Goal: Register for event/course

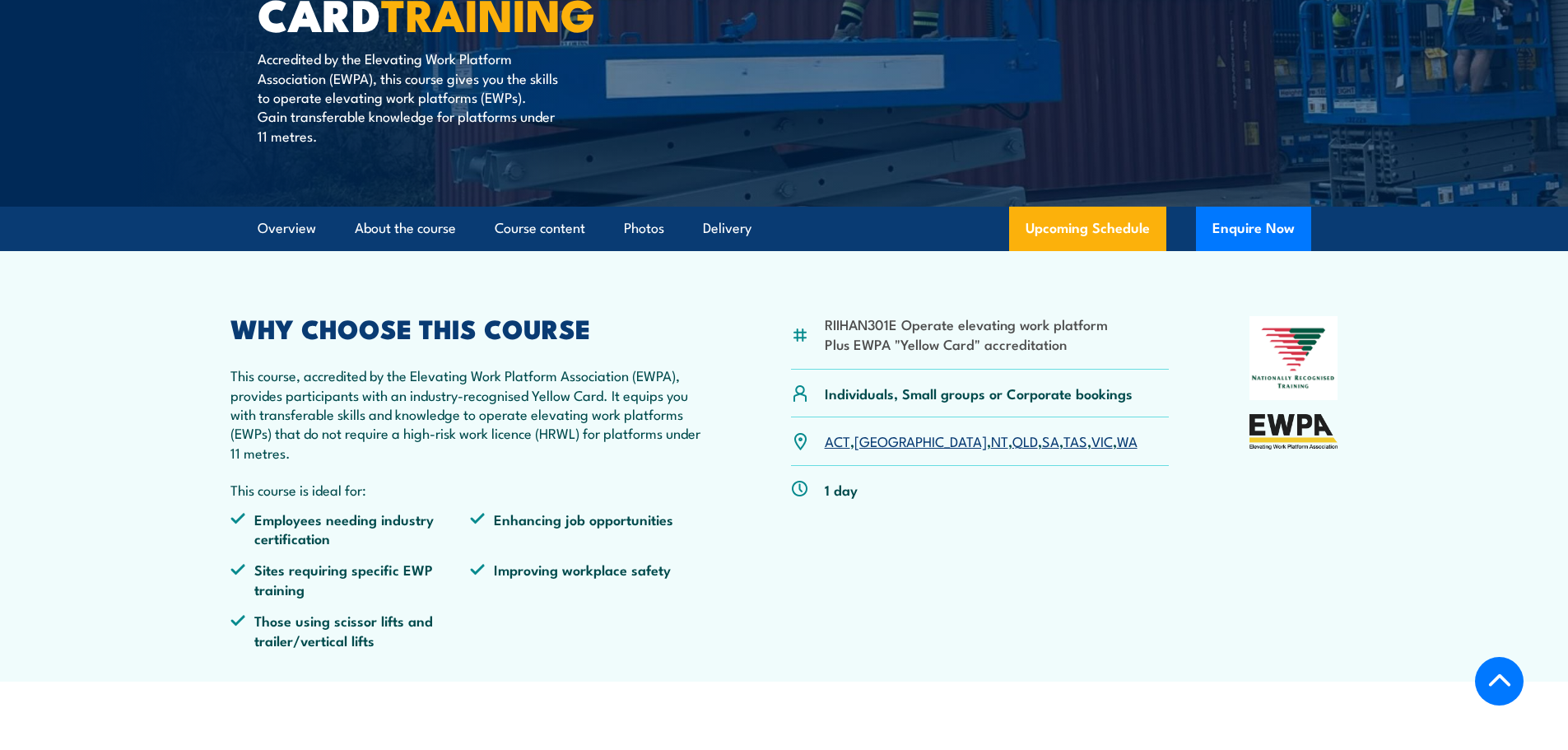
scroll to position [411, 0]
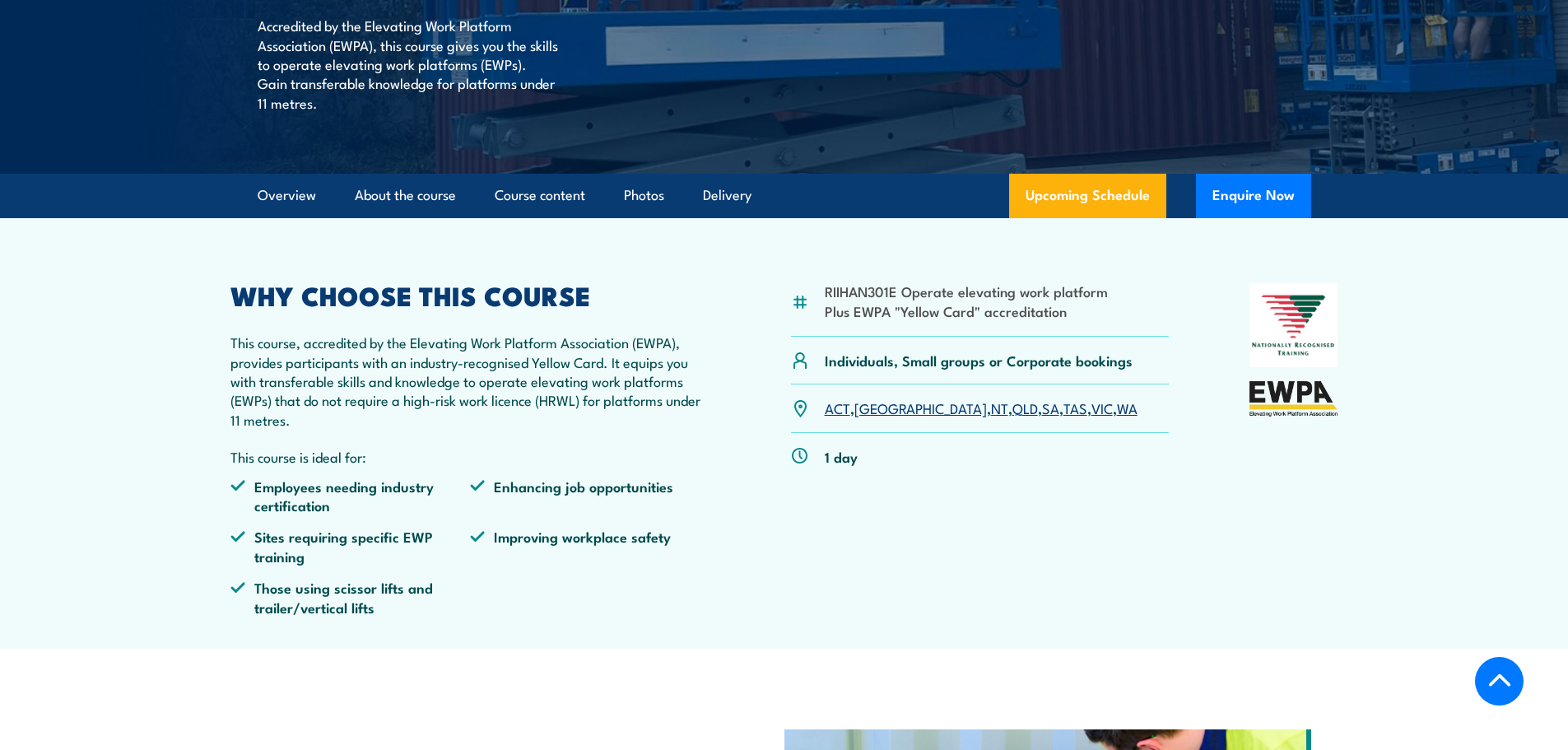
click at [1490, 370] on section "RIIHAN301E Operate elevating work platform Plus EWPA "Yellow Card" accreditatio…" at bounding box center [784, 434] width 1568 height 431
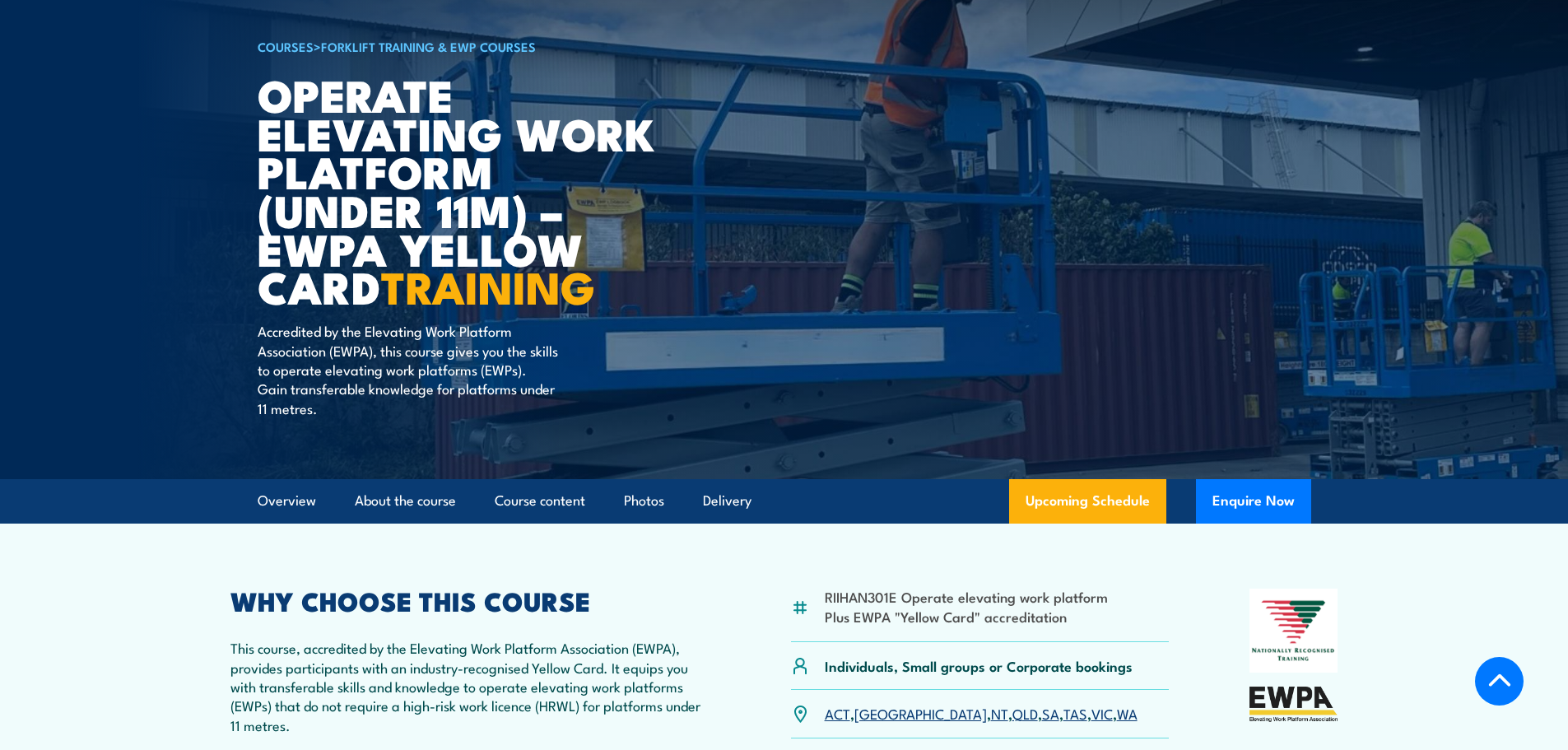
scroll to position [0, 0]
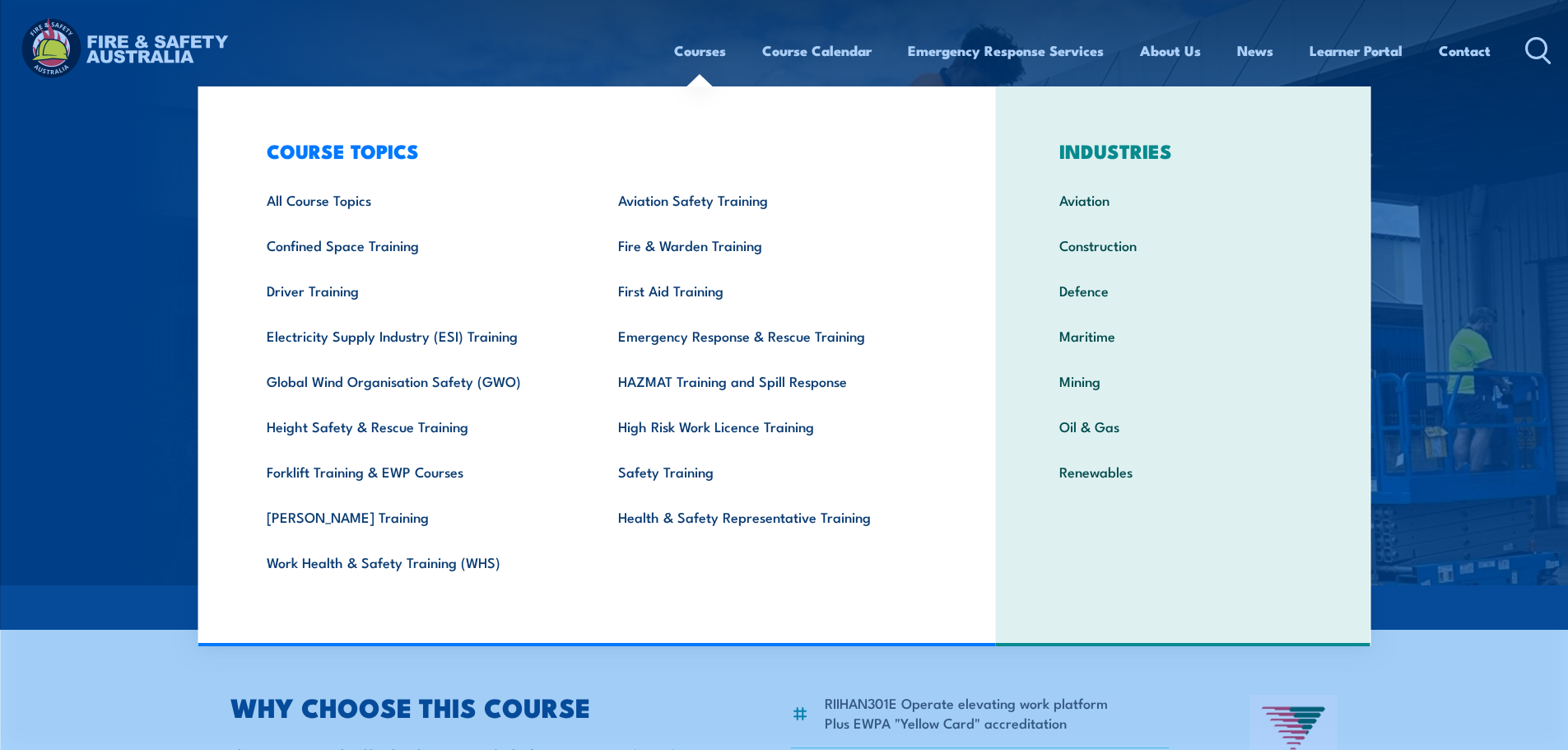
click at [693, 49] on link "Courses" at bounding box center [700, 51] width 52 height 43
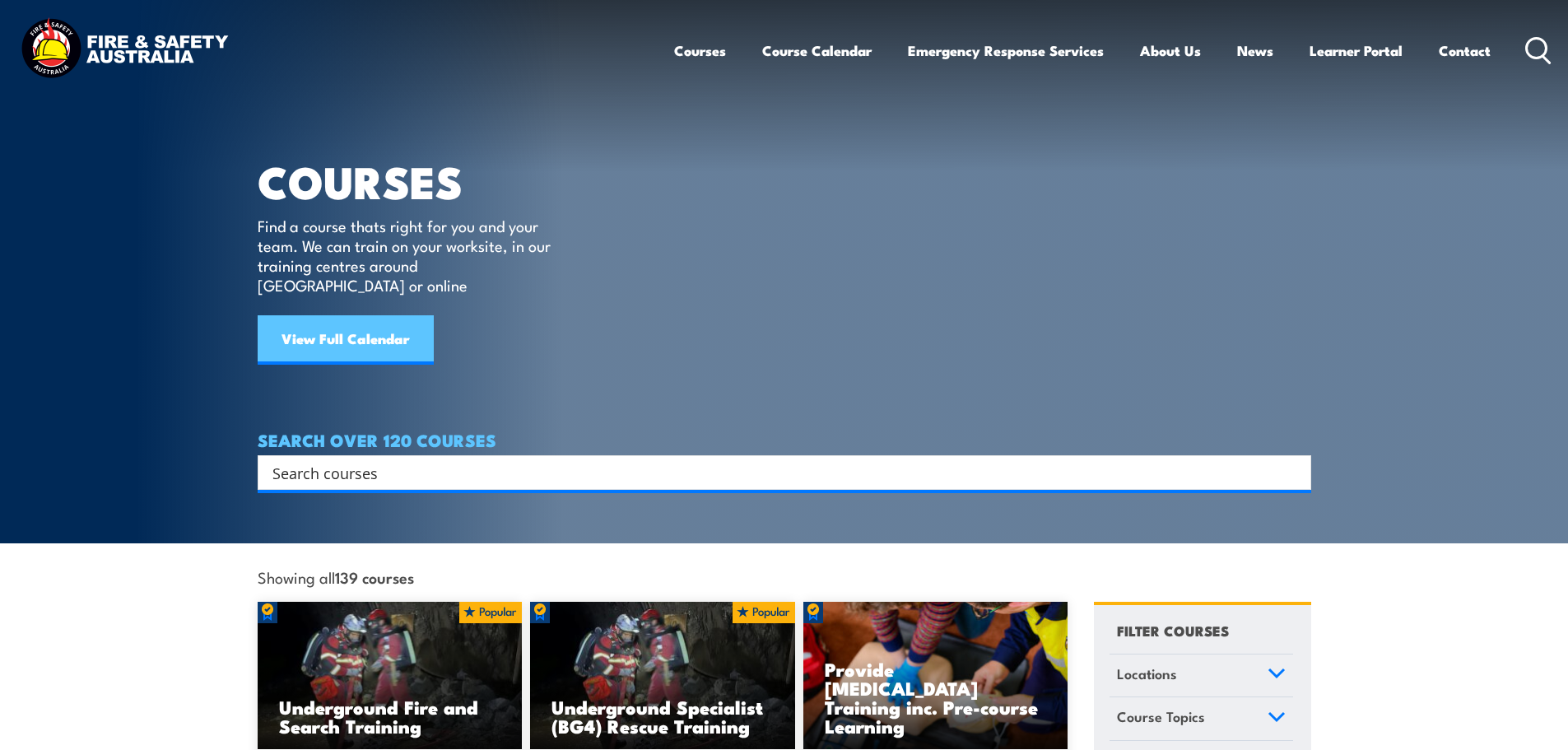
click at [357, 317] on link "View Full Calendar" at bounding box center [346, 340] width 176 height 50
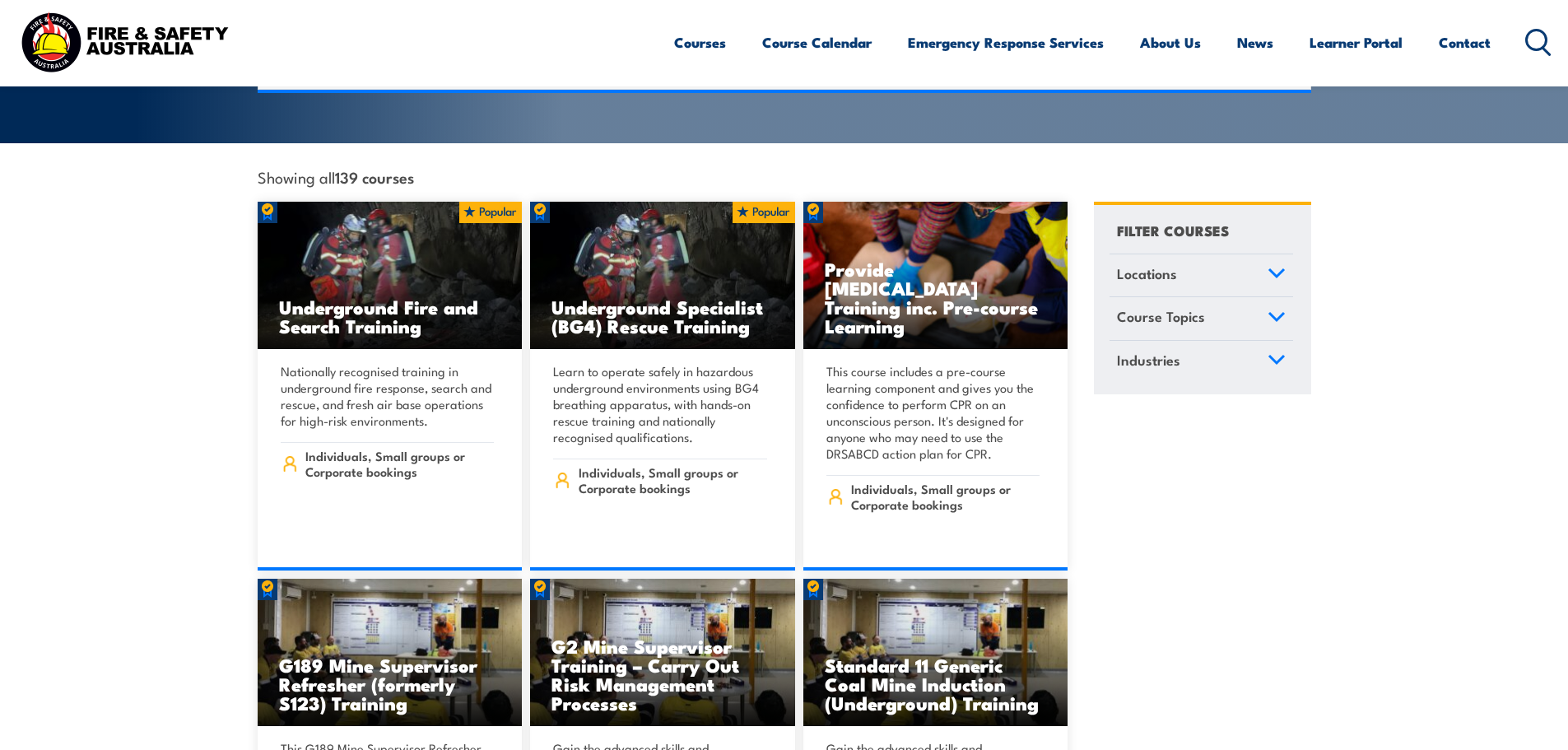
scroll to position [411, 0]
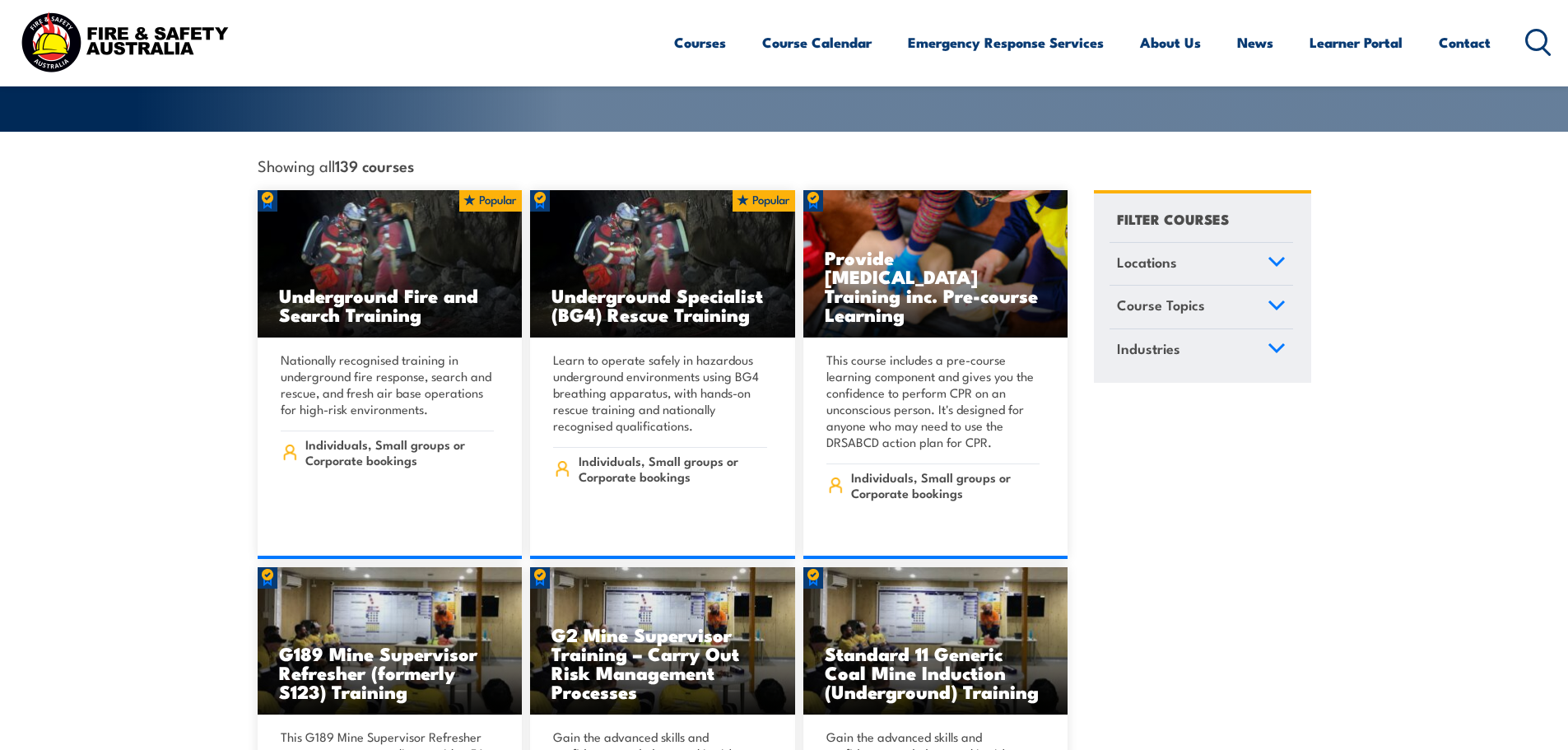
click at [1277, 256] on icon at bounding box center [1276, 262] width 18 height 12
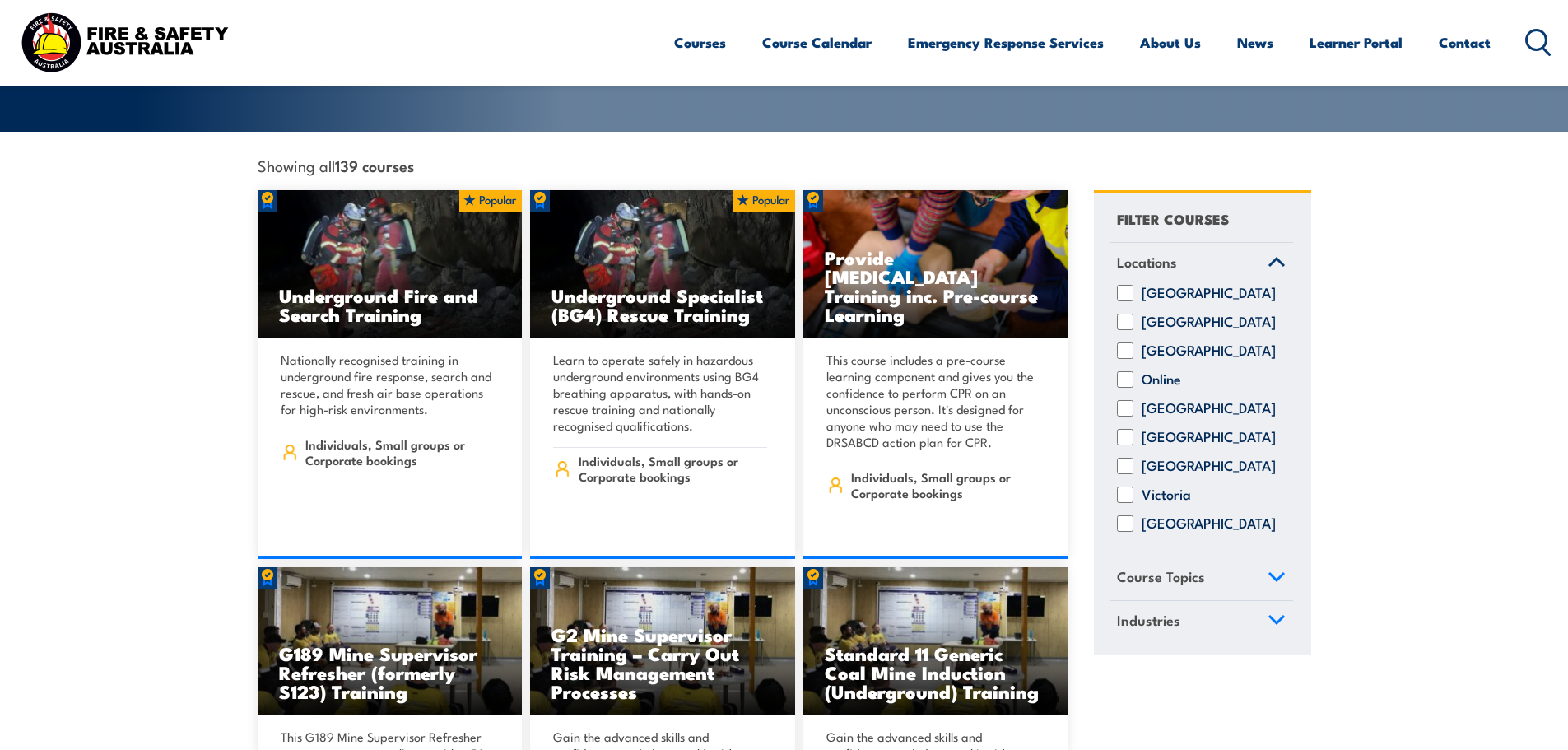
click at [1127, 429] on input "South Australia" at bounding box center [1125, 437] width 17 height 17
checkbox input "true"
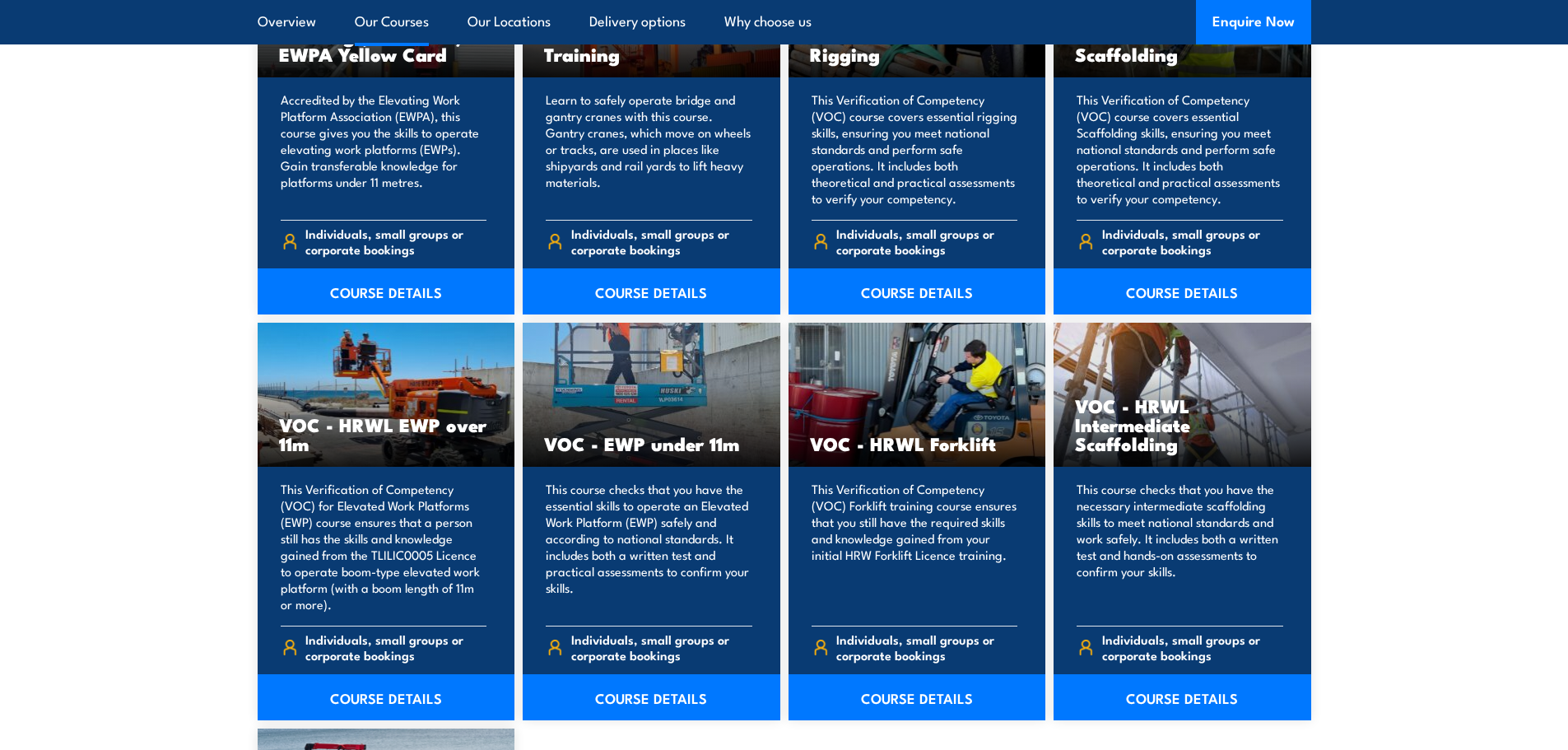
scroll to position [1894, 0]
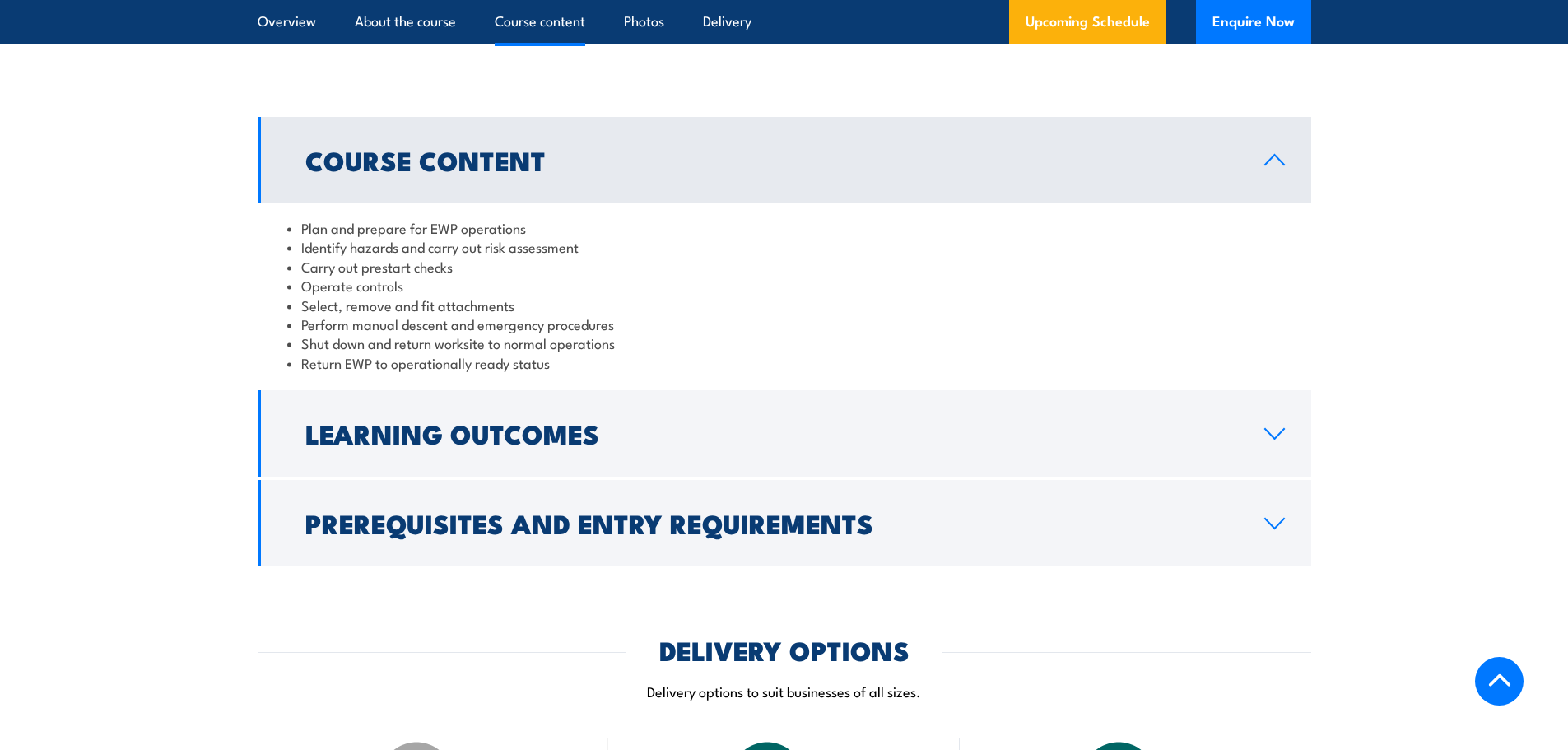
scroll to position [1400, 0]
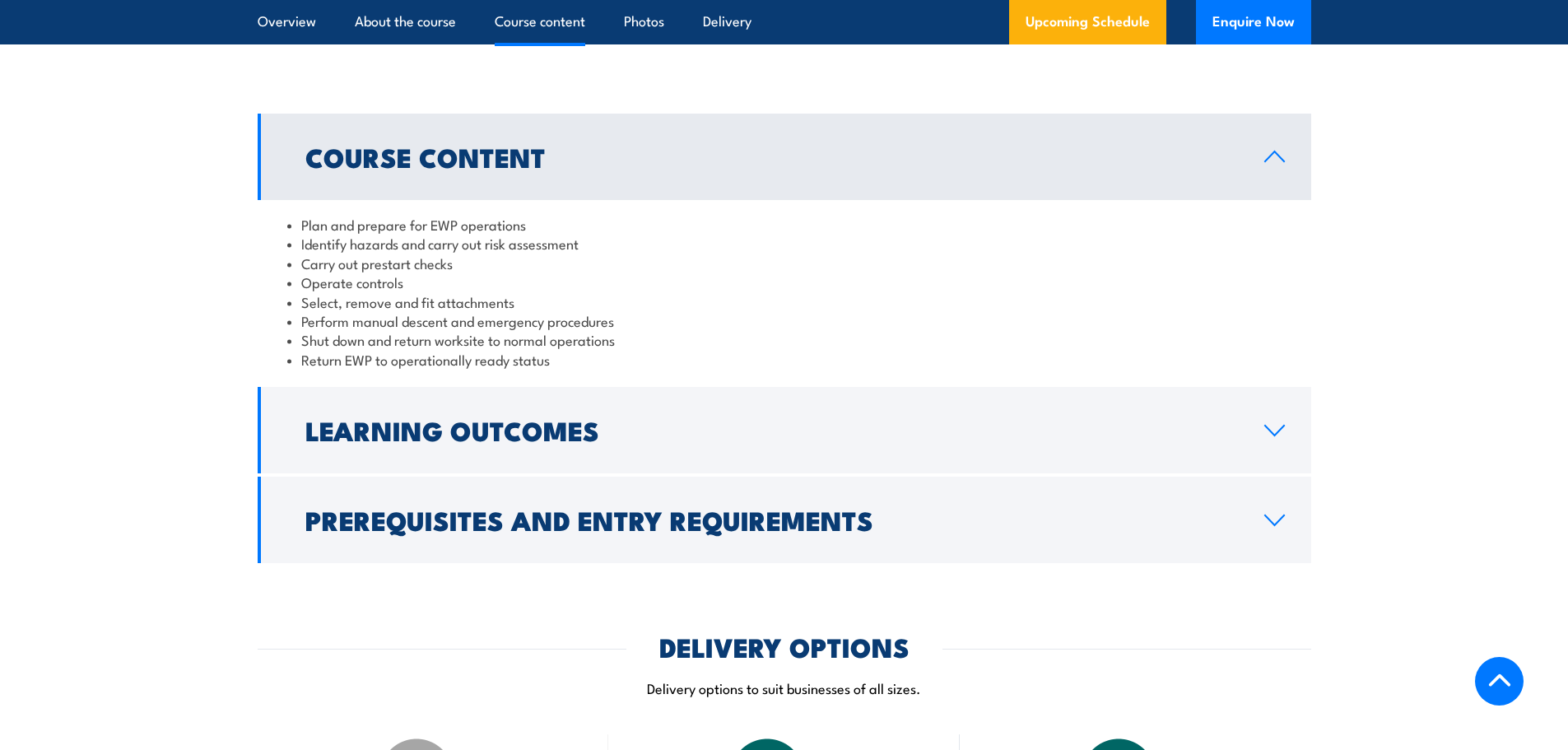
click at [138, 251] on section "Course Content Plan and prepare for EWP operations Identify hazards and carry o…" at bounding box center [784, 338] width 1568 height 449
click at [1397, 358] on section "Course Content Plan and prepare for EWP operations Identify hazards and carry o…" at bounding box center [784, 338] width 1568 height 449
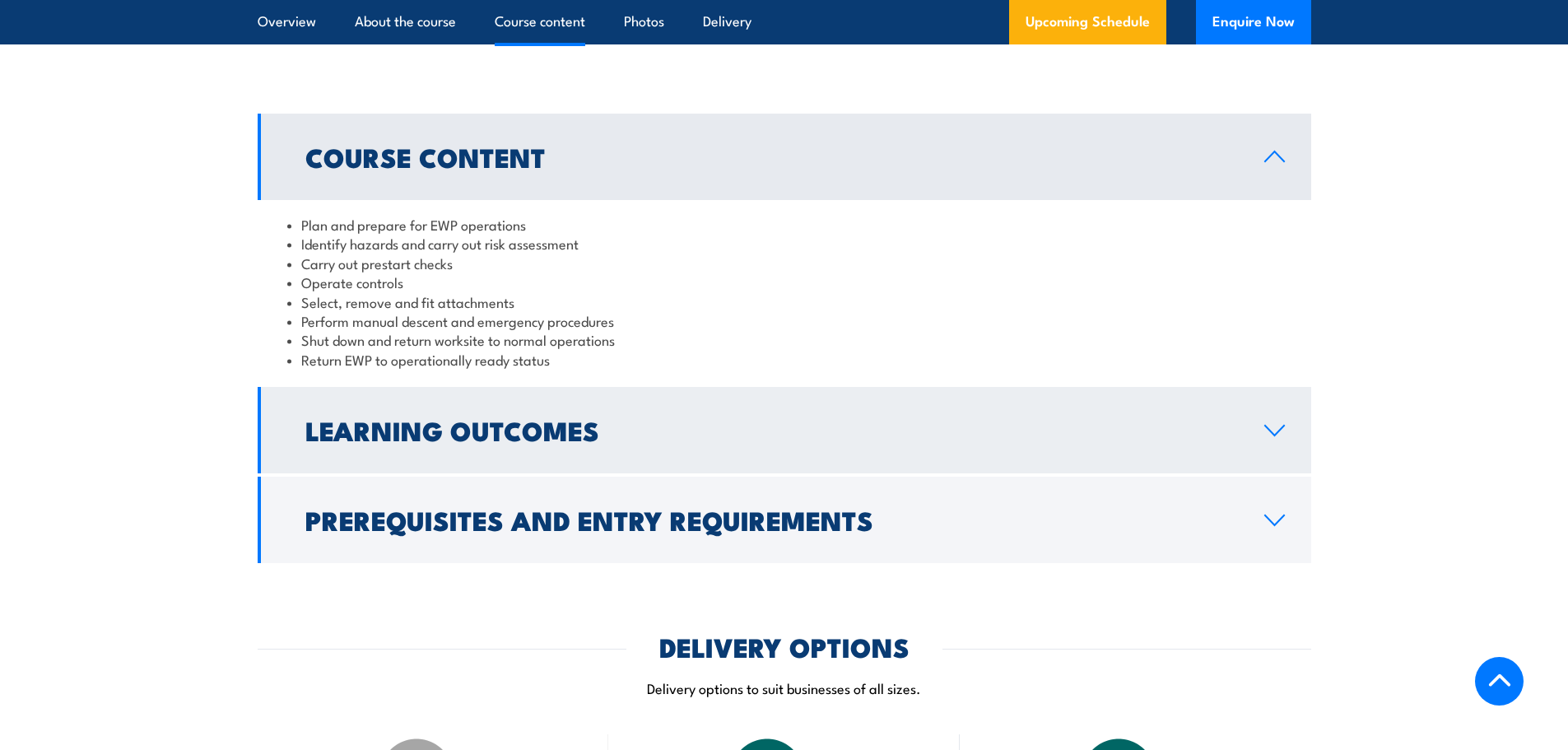
click at [1268, 434] on icon at bounding box center [1275, 430] width 22 height 13
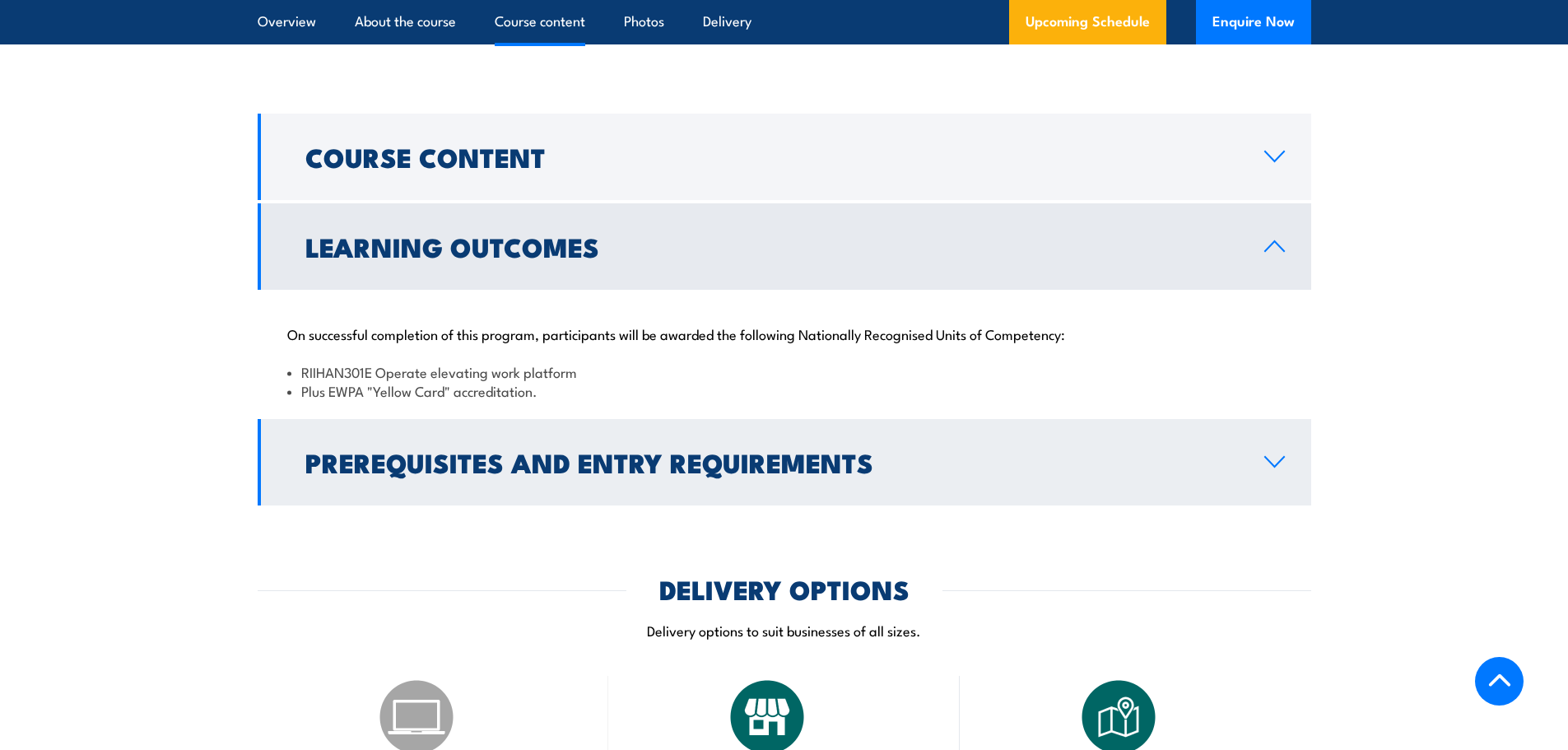
click at [1280, 463] on icon at bounding box center [1275, 462] width 22 height 13
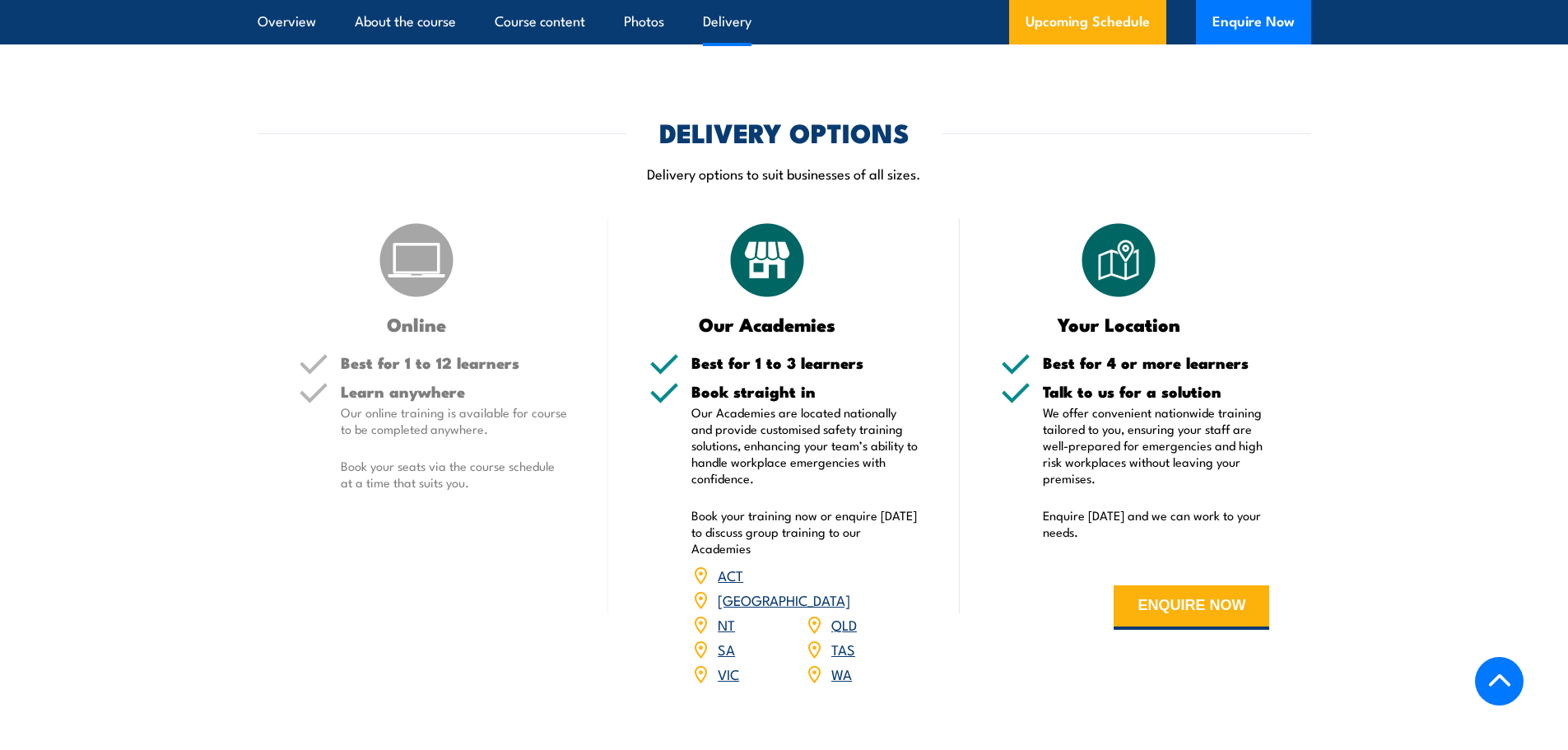
scroll to position [2141, 0]
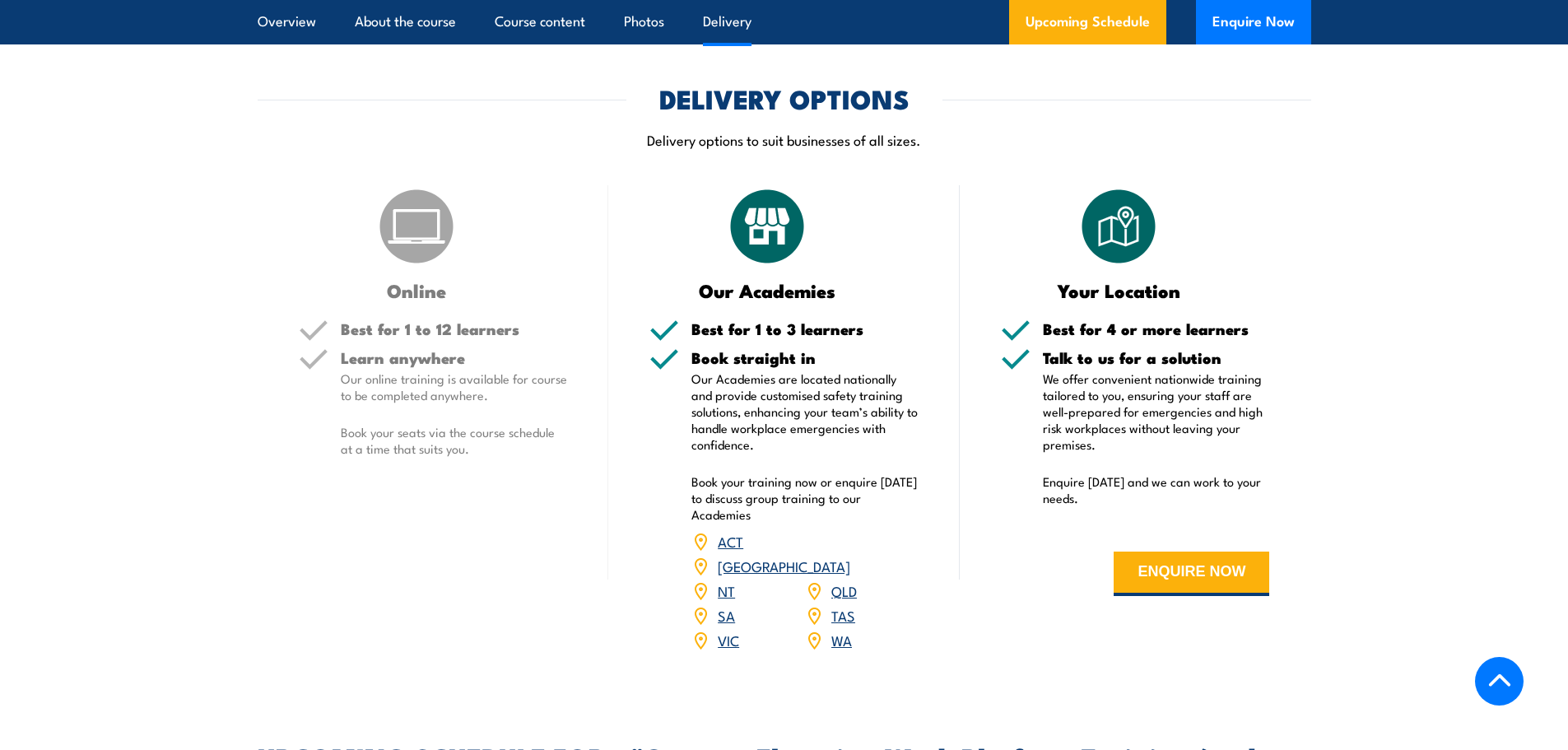
click at [724, 605] on link "SA" at bounding box center [727, 615] width 18 height 20
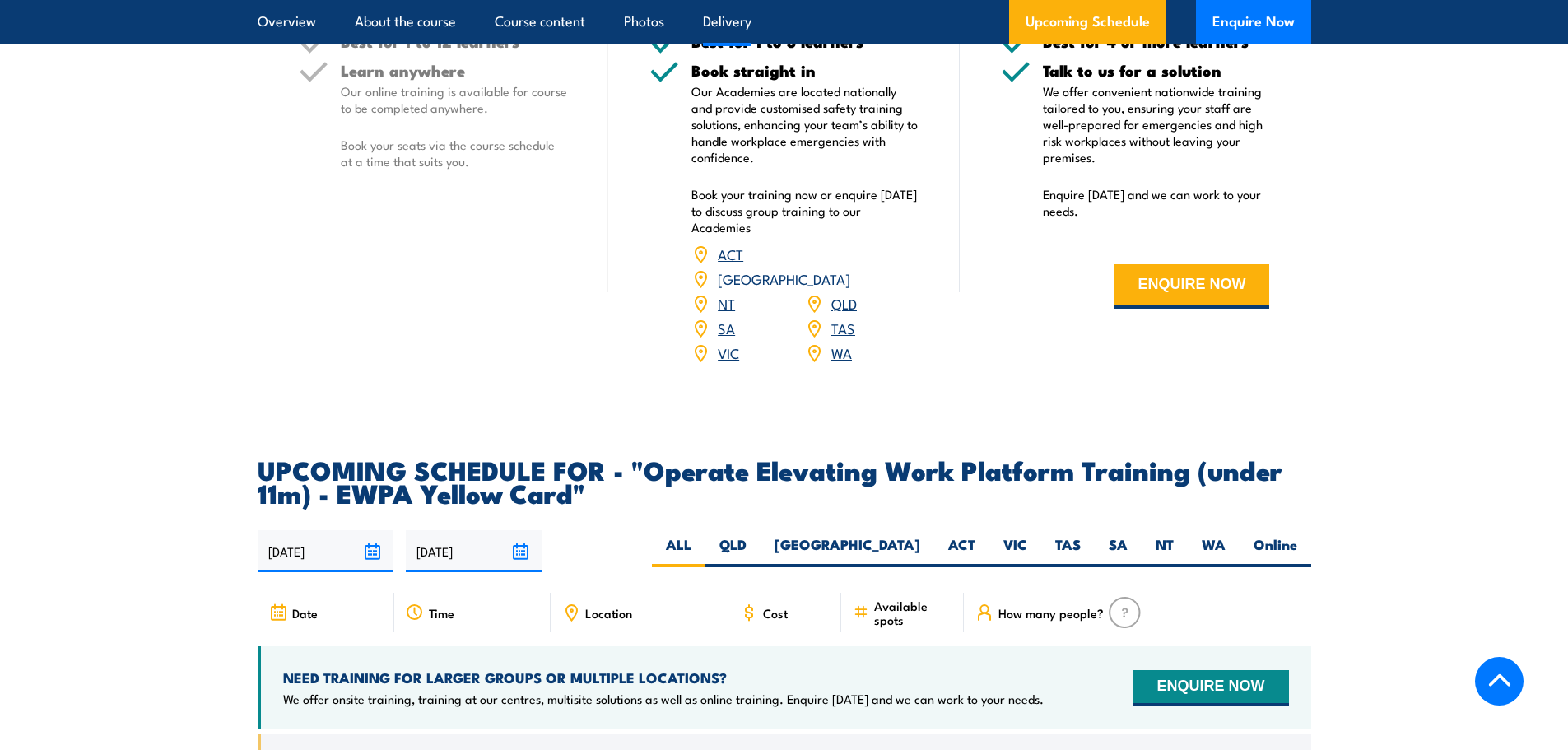
scroll to position [2470, 0]
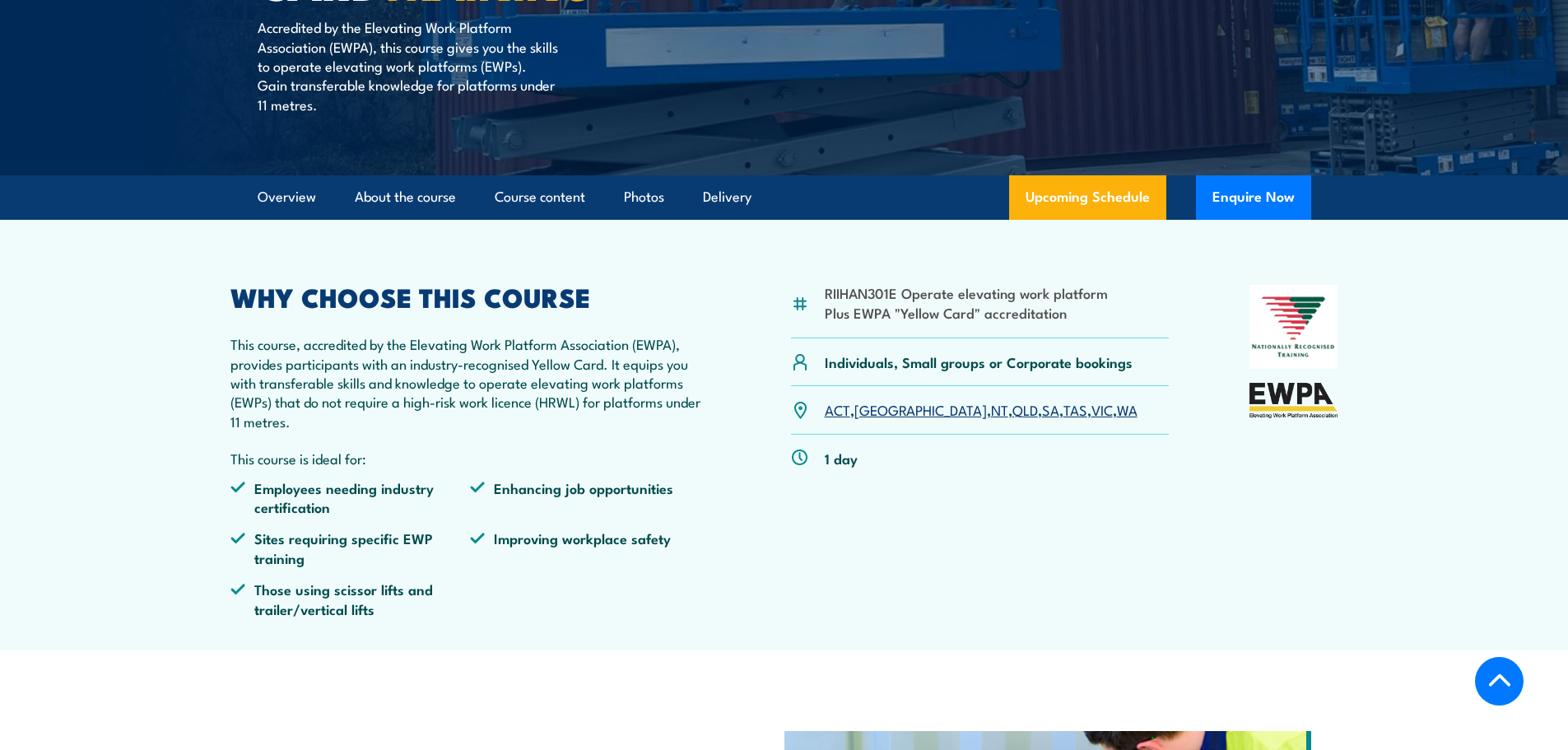
scroll to position [117, 0]
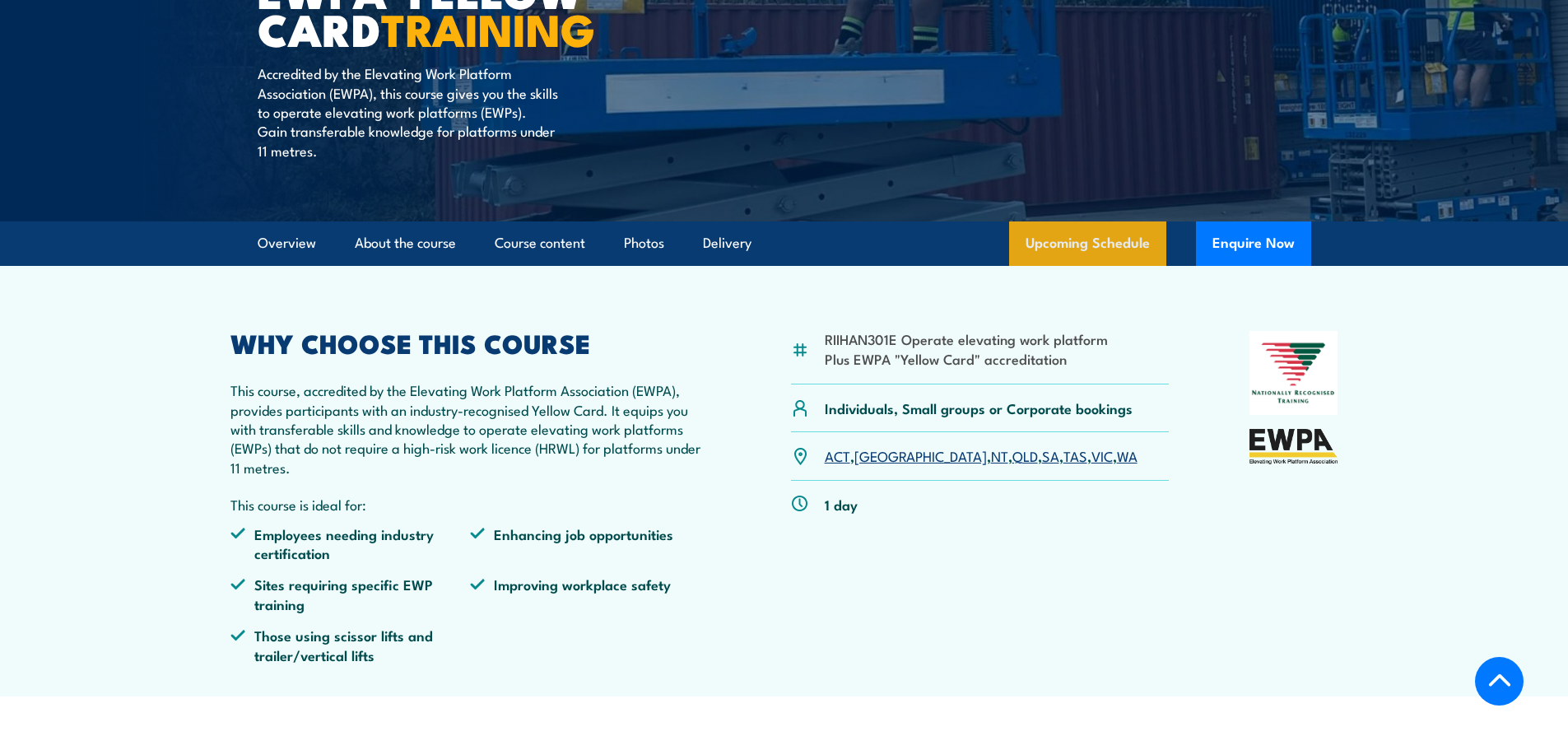
click at [1090, 232] on link "Upcoming Schedule" at bounding box center [1088, 244] width 157 height 44
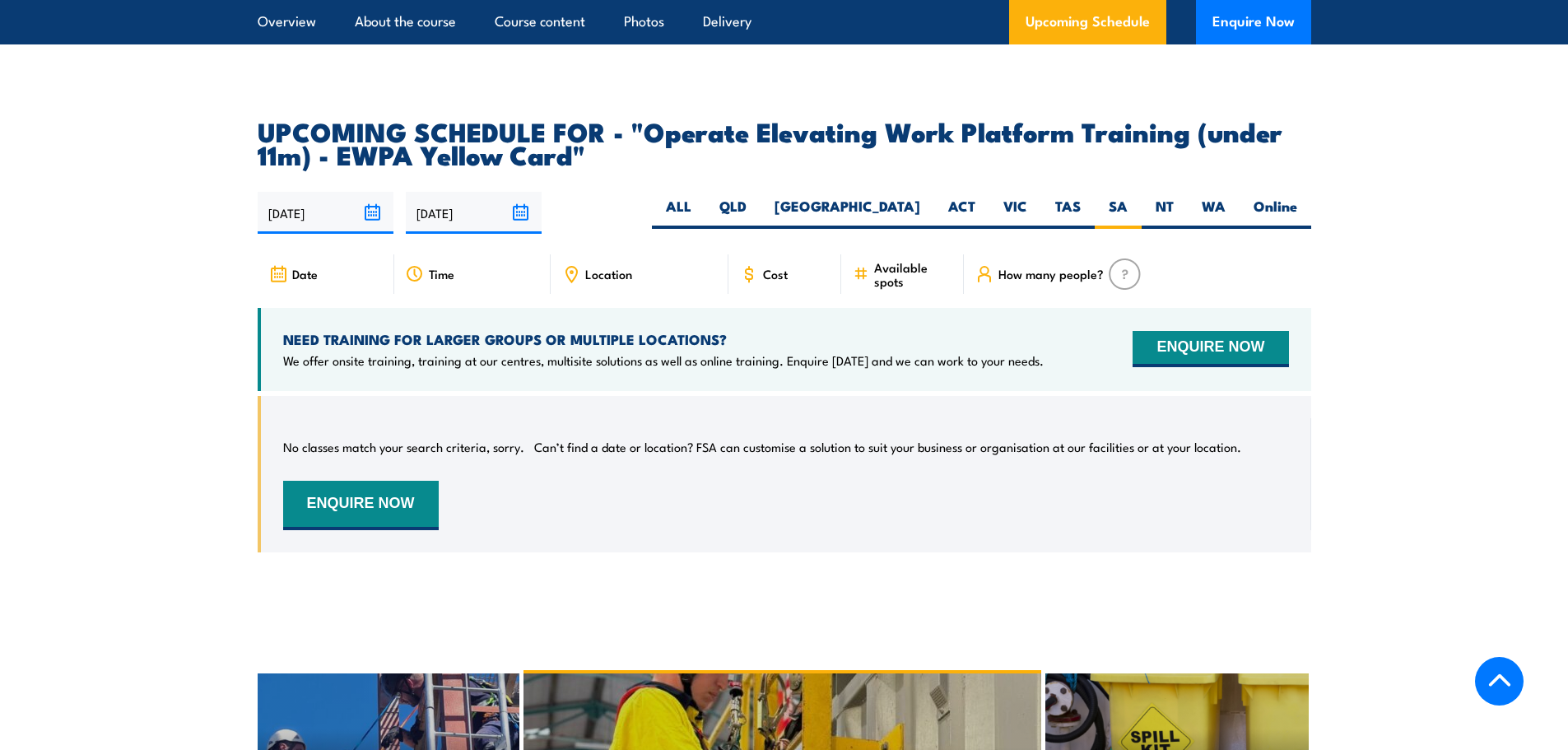
scroll to position [2669, 0]
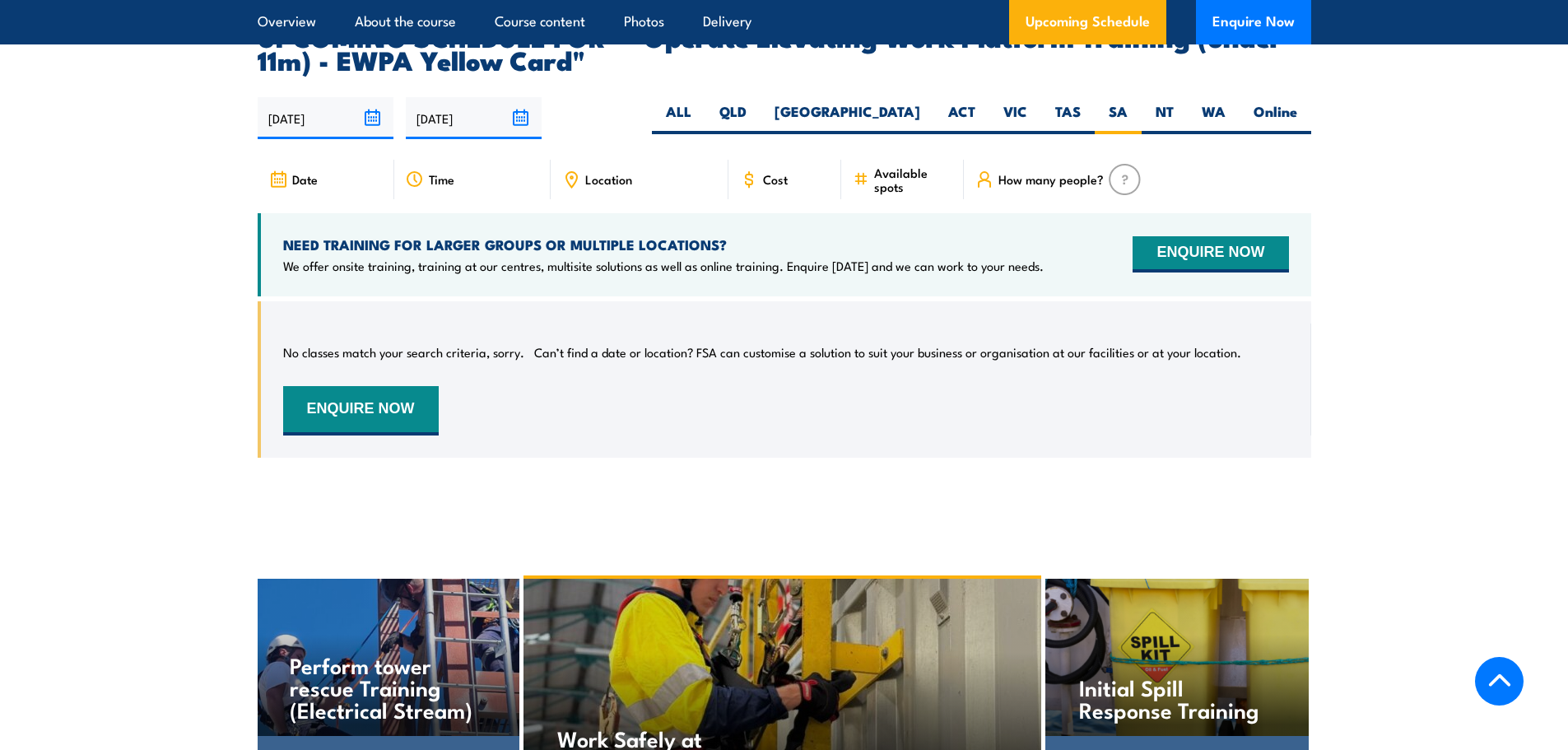
click at [376, 98] on input "[DATE]" at bounding box center [325, 118] width 136 height 42
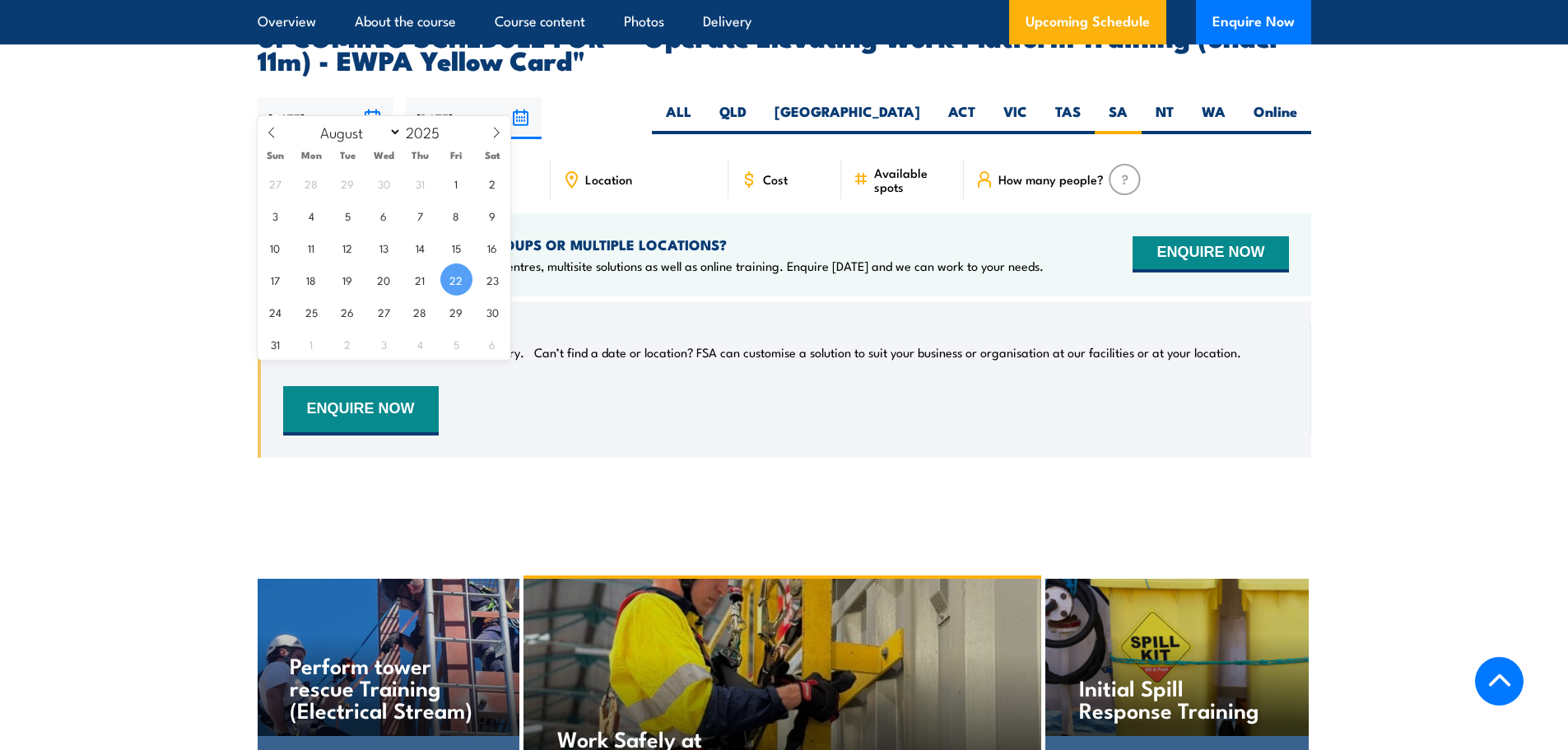
click at [520, 98] on input "18/02/2026" at bounding box center [473, 118] width 136 height 42
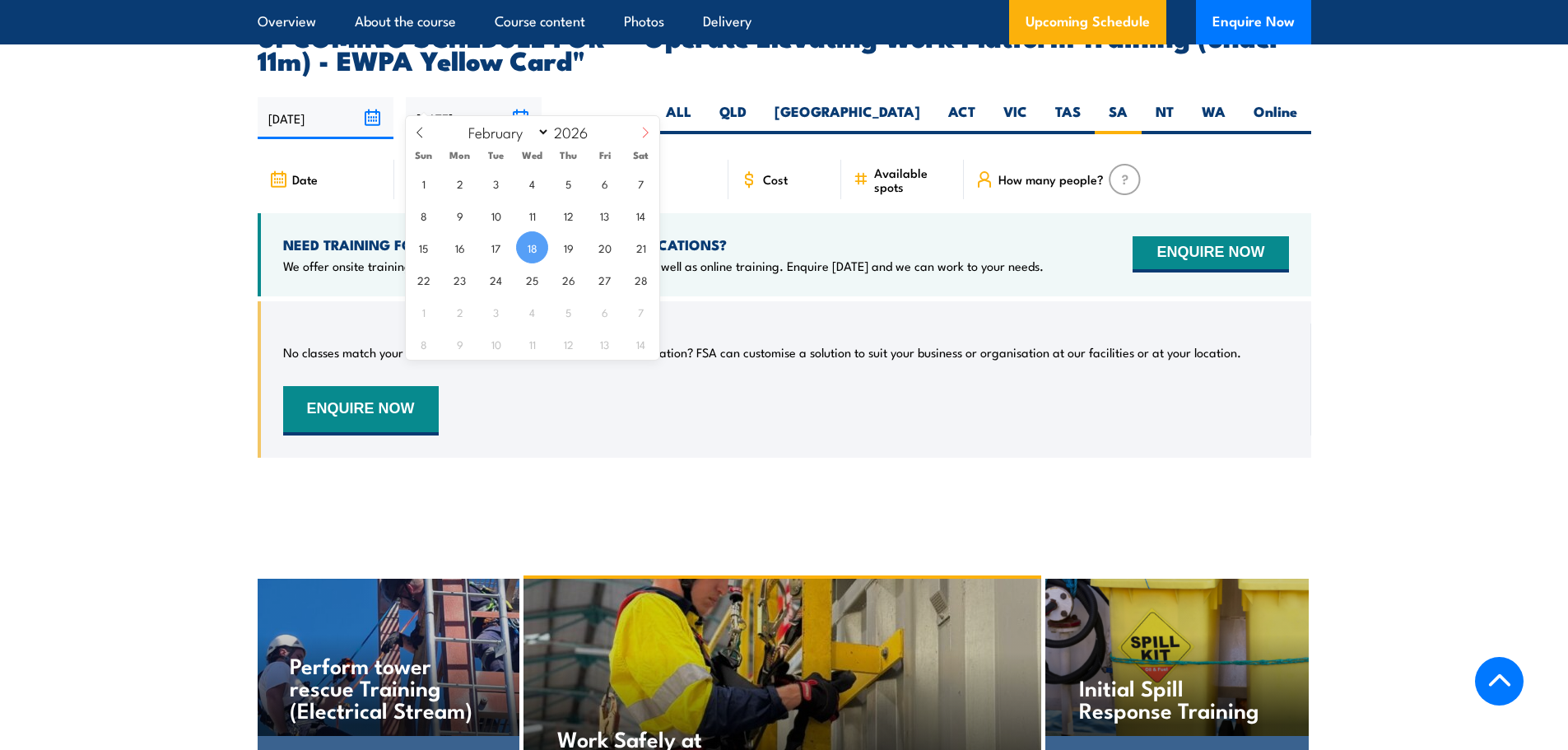
click at [637, 124] on span at bounding box center [645, 138] width 28 height 44
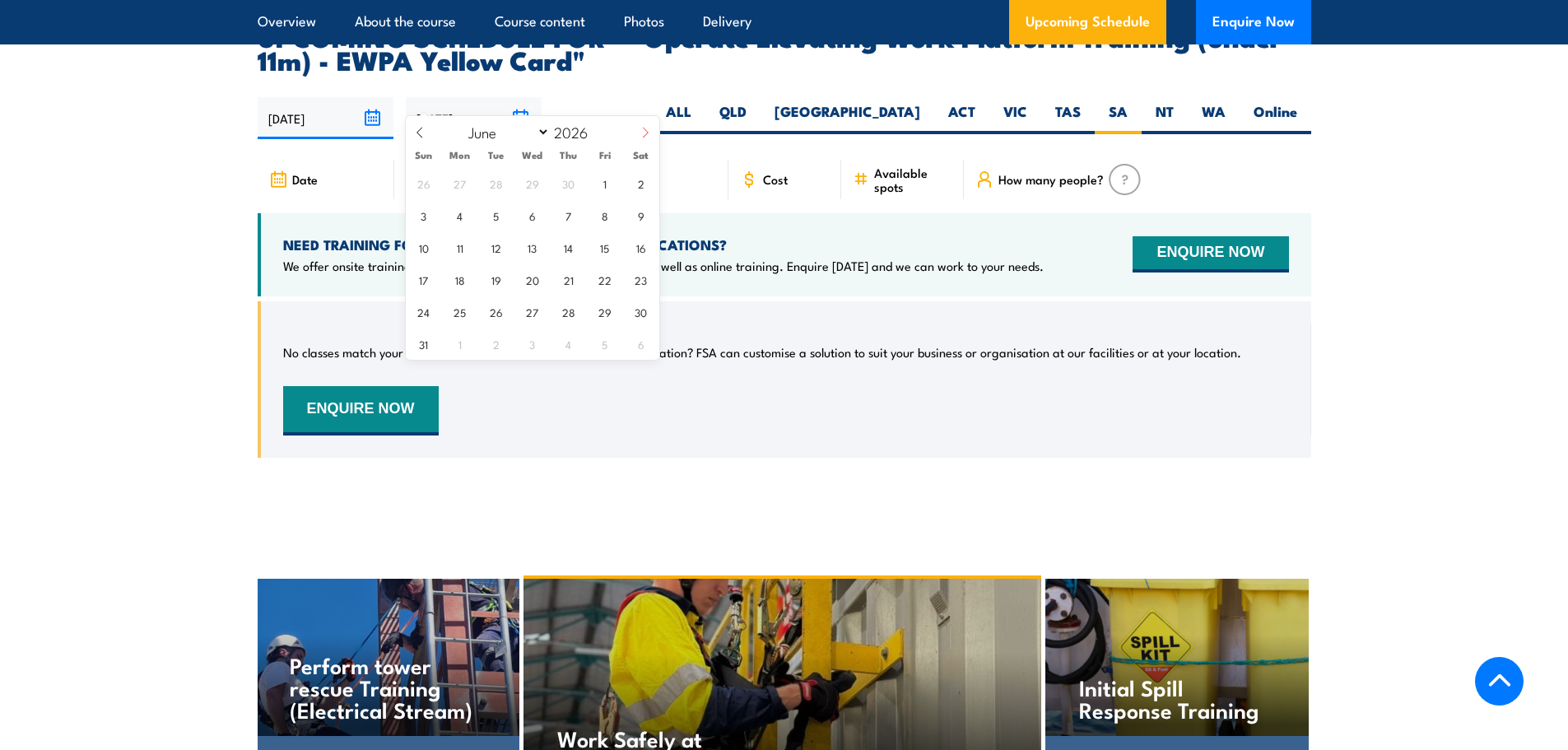
select select "6"
click at [605, 310] on span "31" at bounding box center [605, 311] width 32 height 32
type input "31/07/2026"
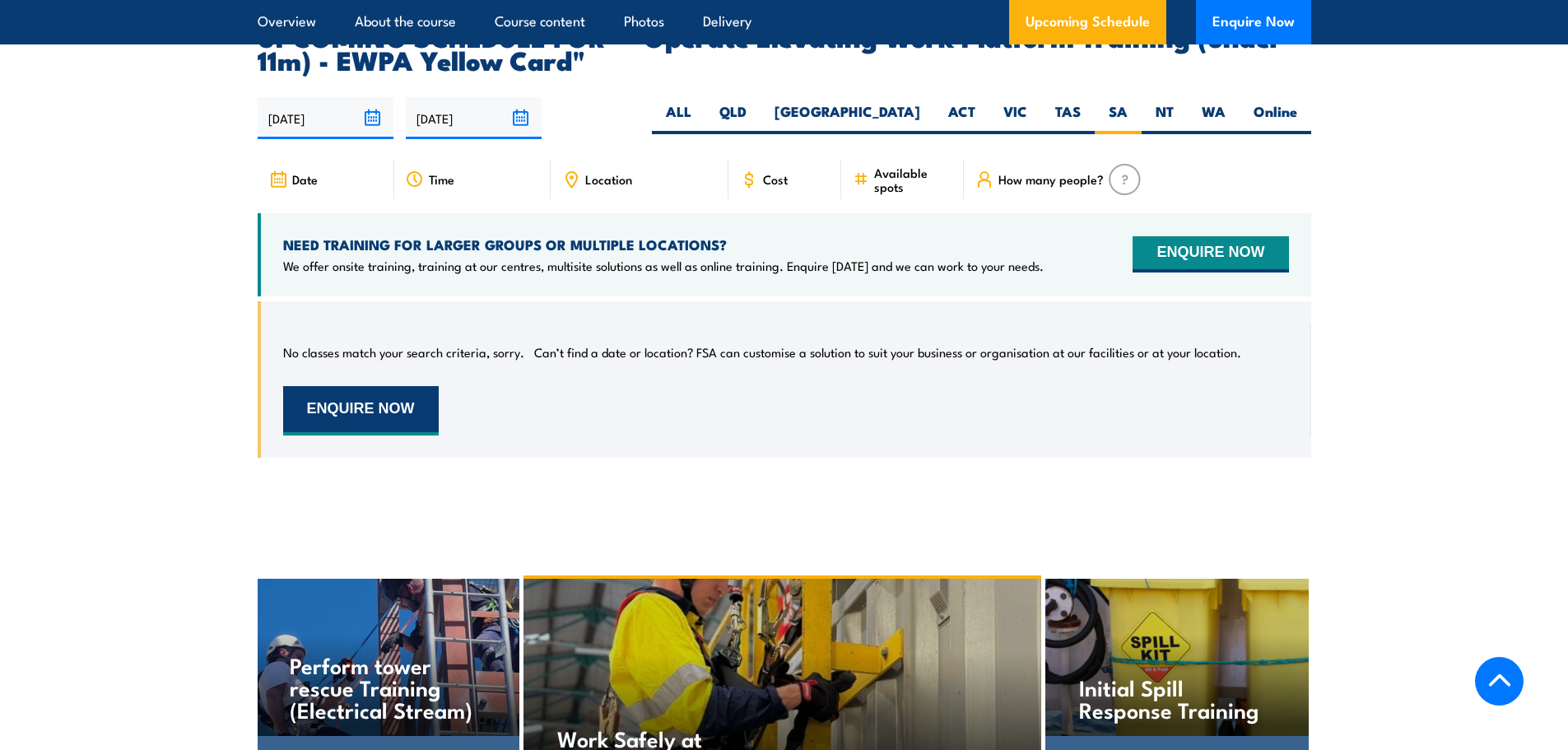
click at [341, 387] on button "ENQUIRE NOW" at bounding box center [361, 411] width 156 height 50
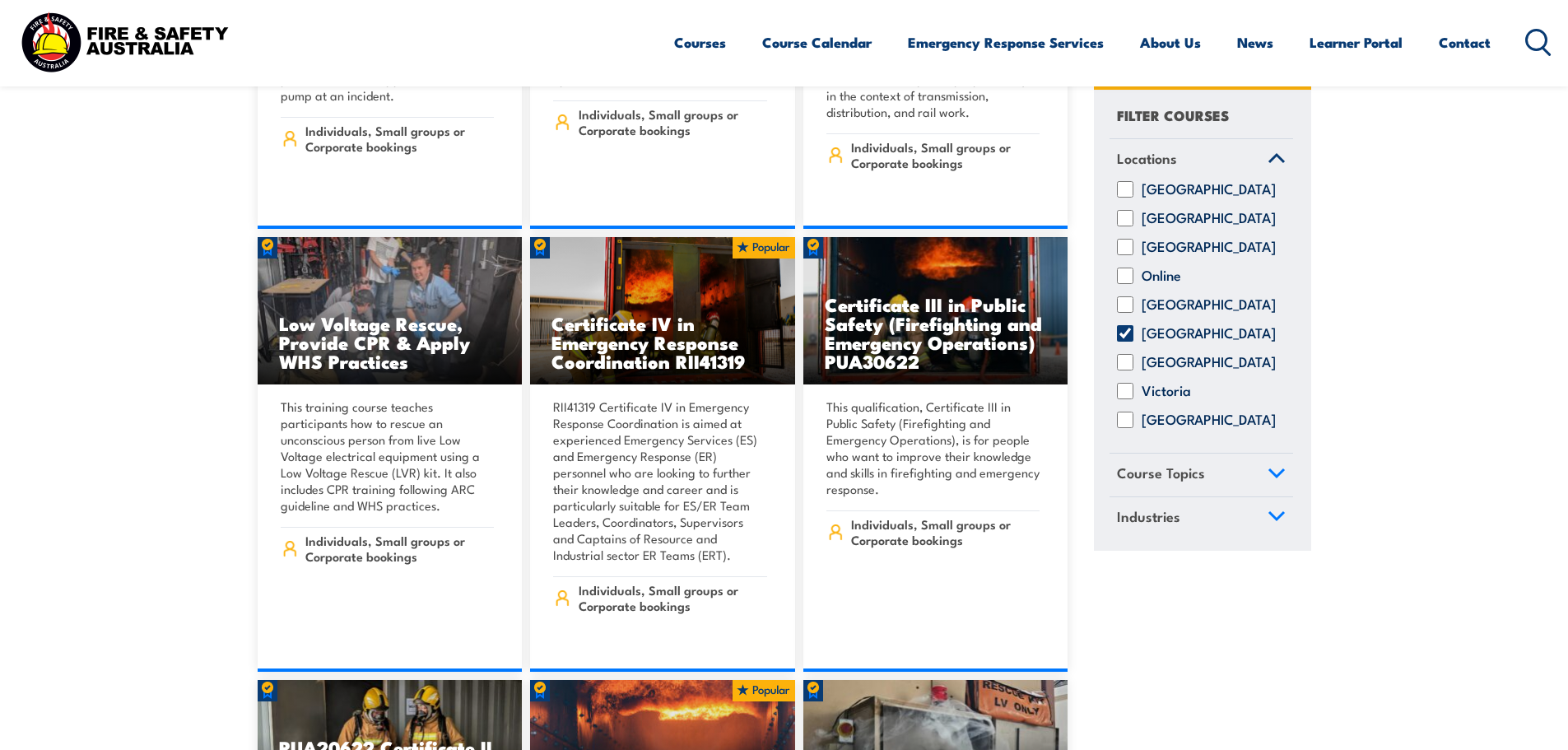
scroll to position [2141, 0]
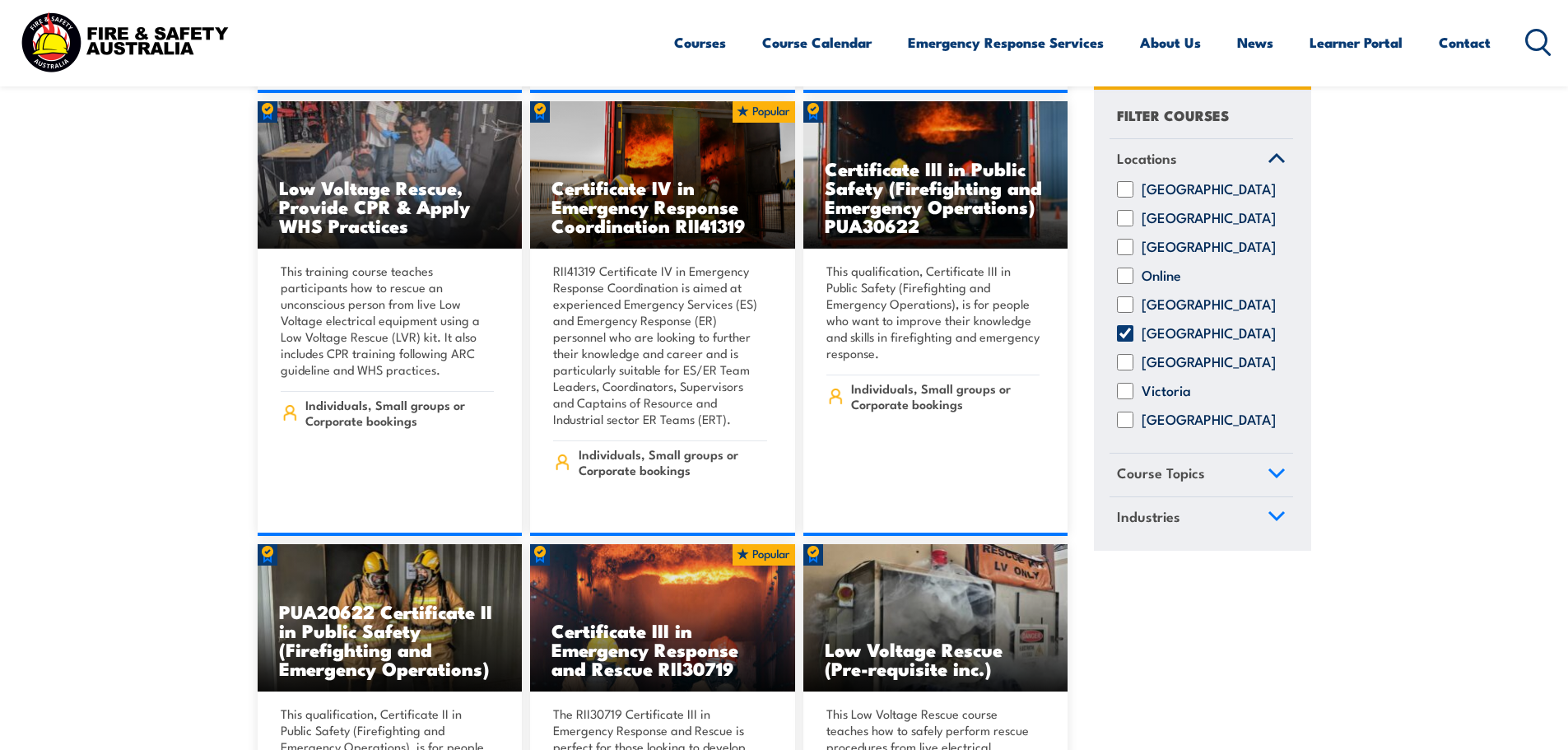
click at [1278, 477] on icon at bounding box center [1276, 473] width 15 height 7
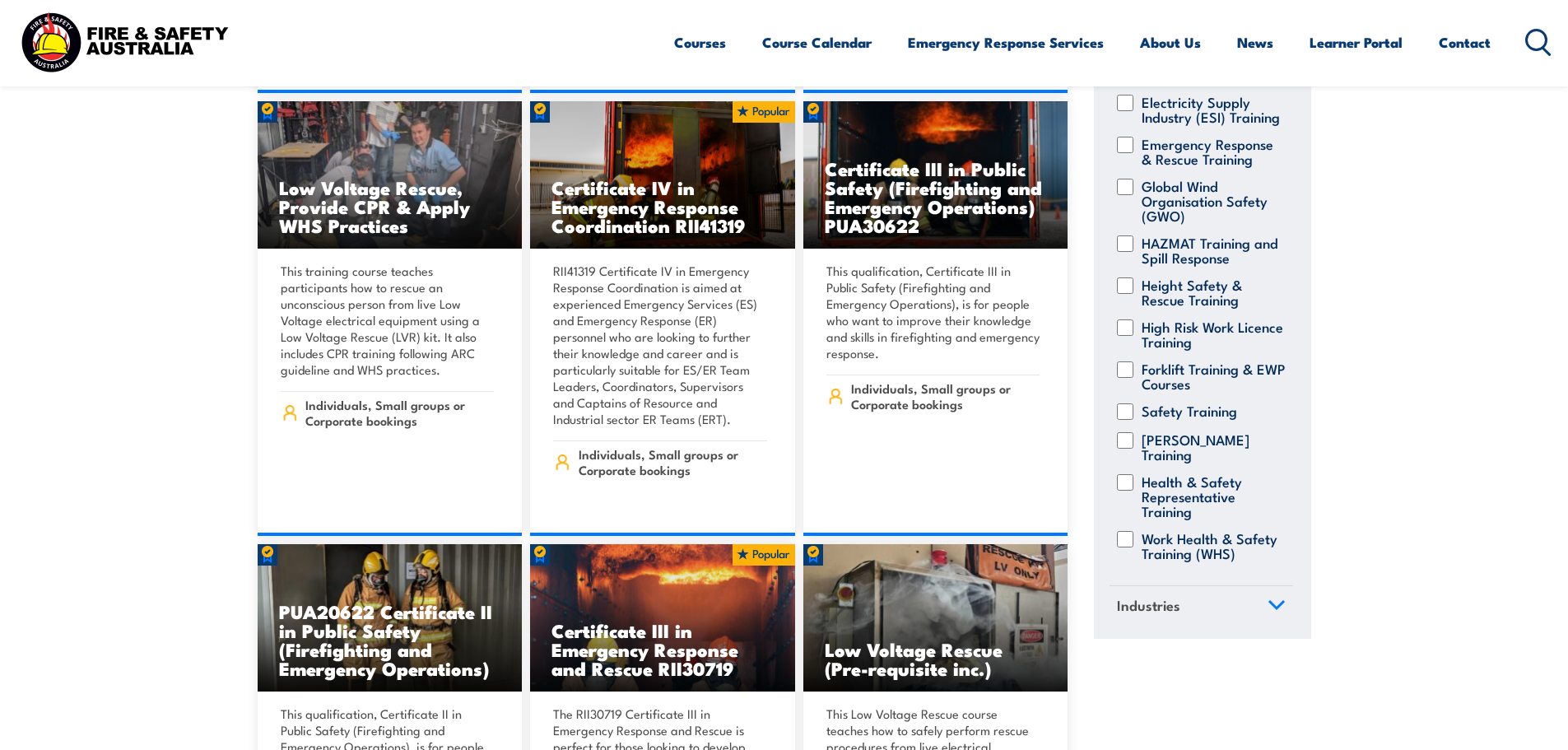
scroll to position [330, 0]
click at [1125, 367] on input "Forklift Training & EWP Courses" at bounding box center [1125, 370] width 17 height 17
checkbox input "true"
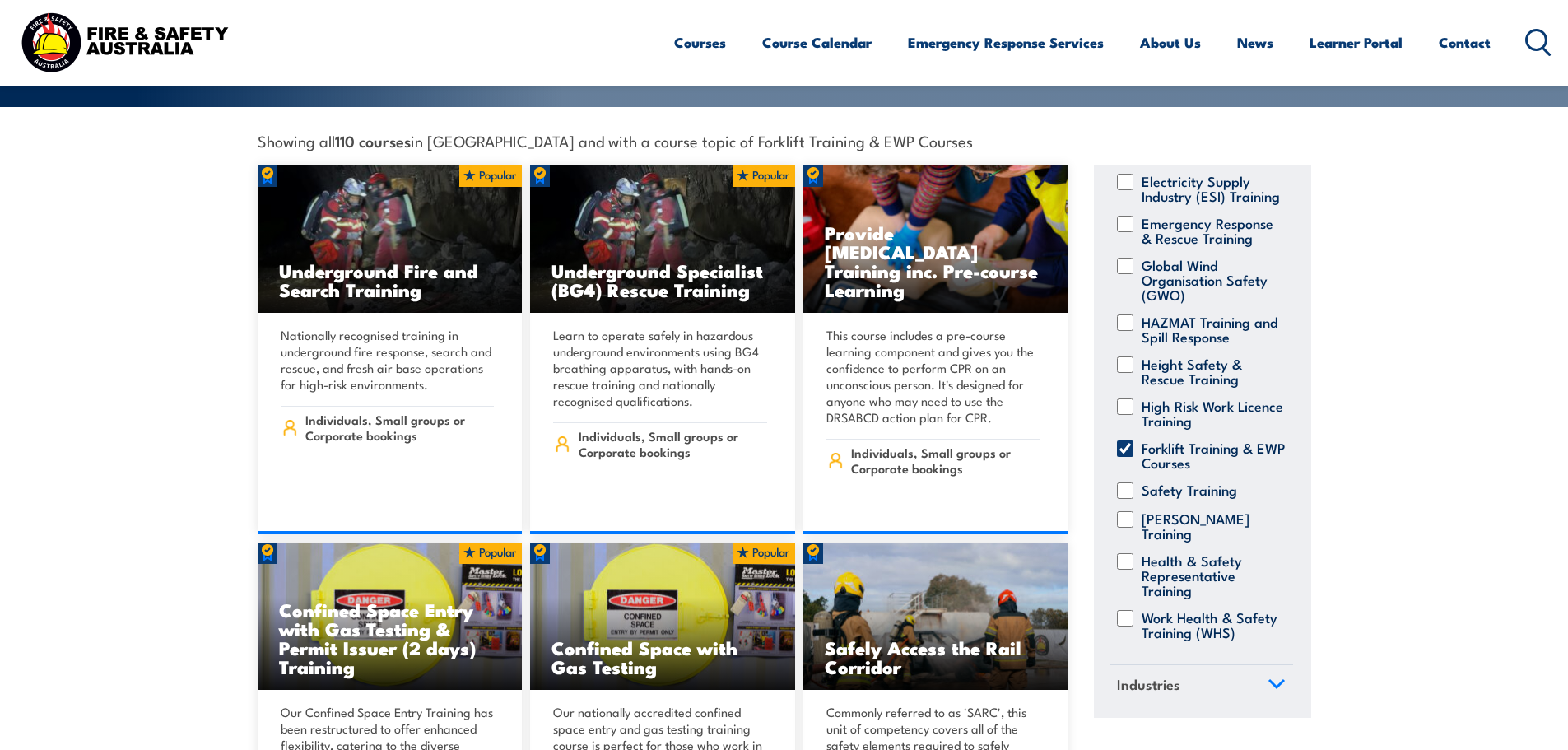
scroll to position [576, 0]
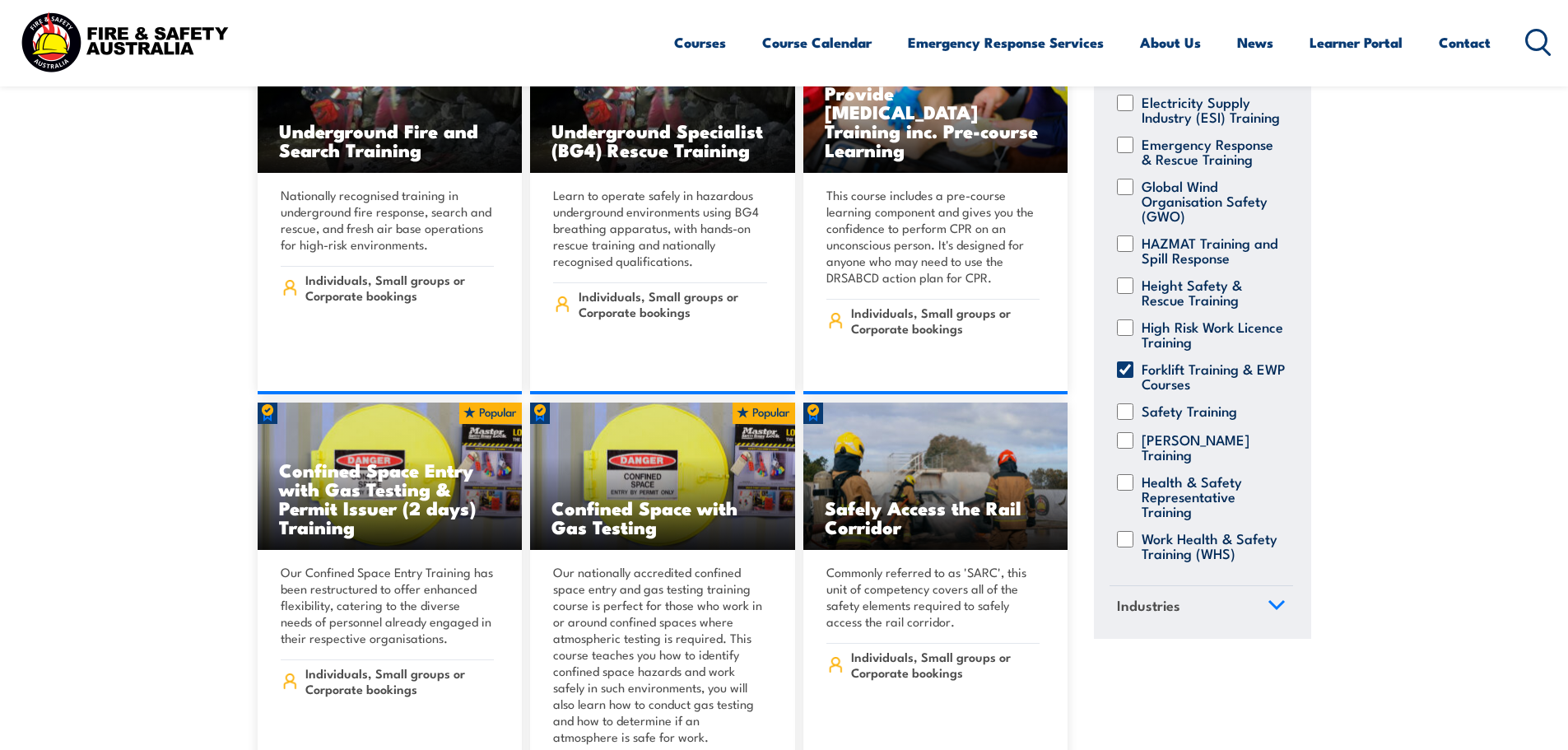
click at [1268, 611] on icon at bounding box center [1276, 605] width 18 height 12
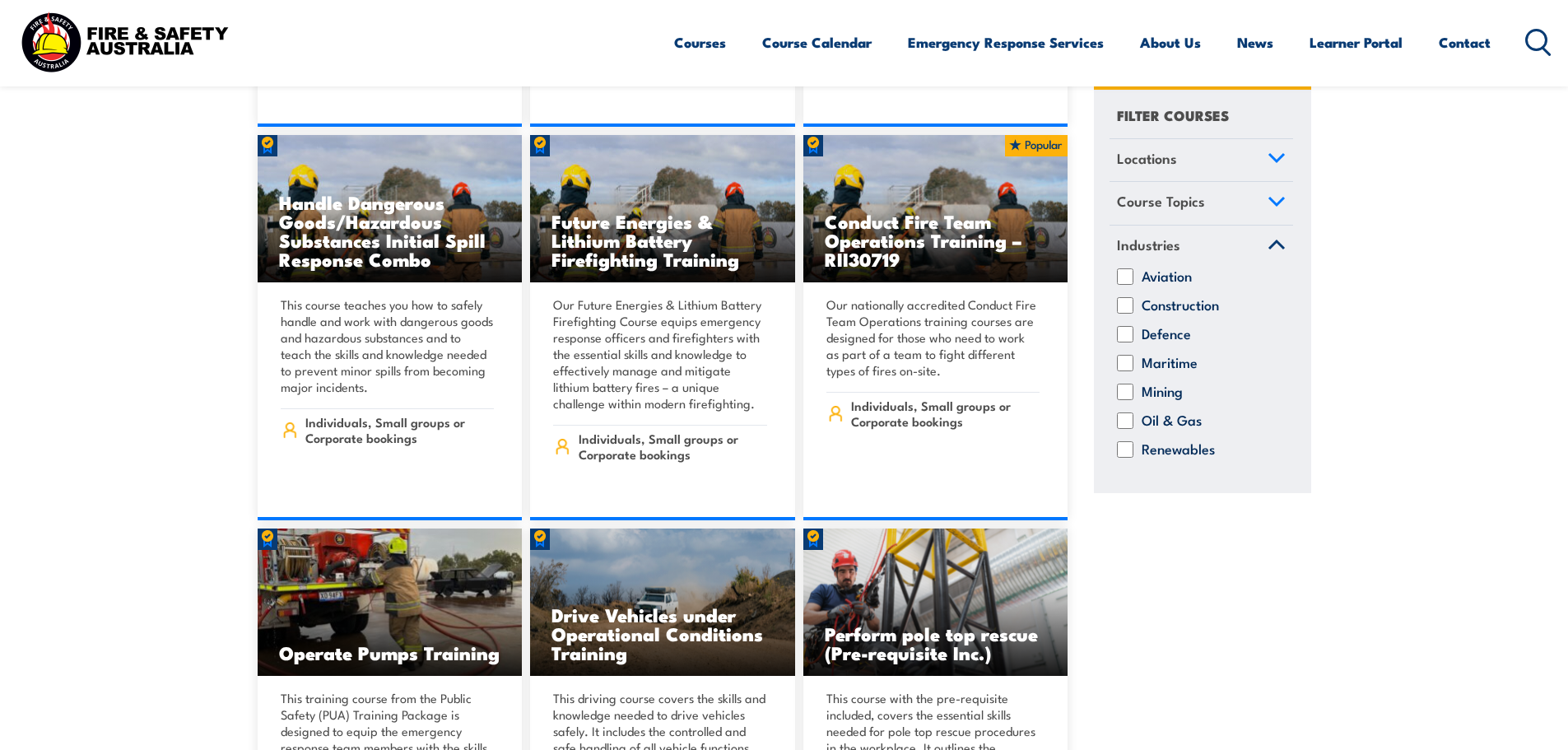
scroll to position [1317, 0]
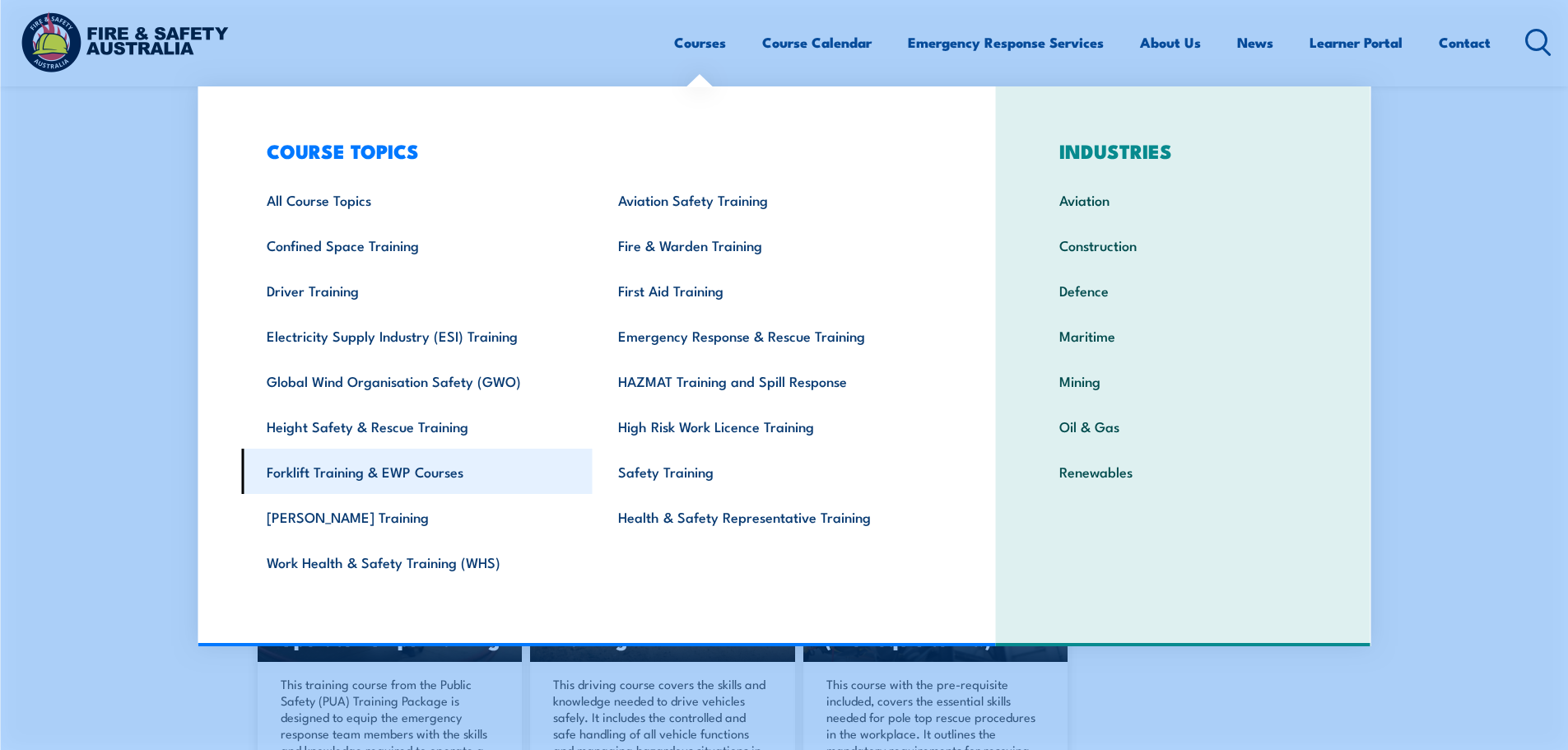
click at [388, 474] on link "Forklift Training & EWP Courses" at bounding box center [417, 471] width 352 height 45
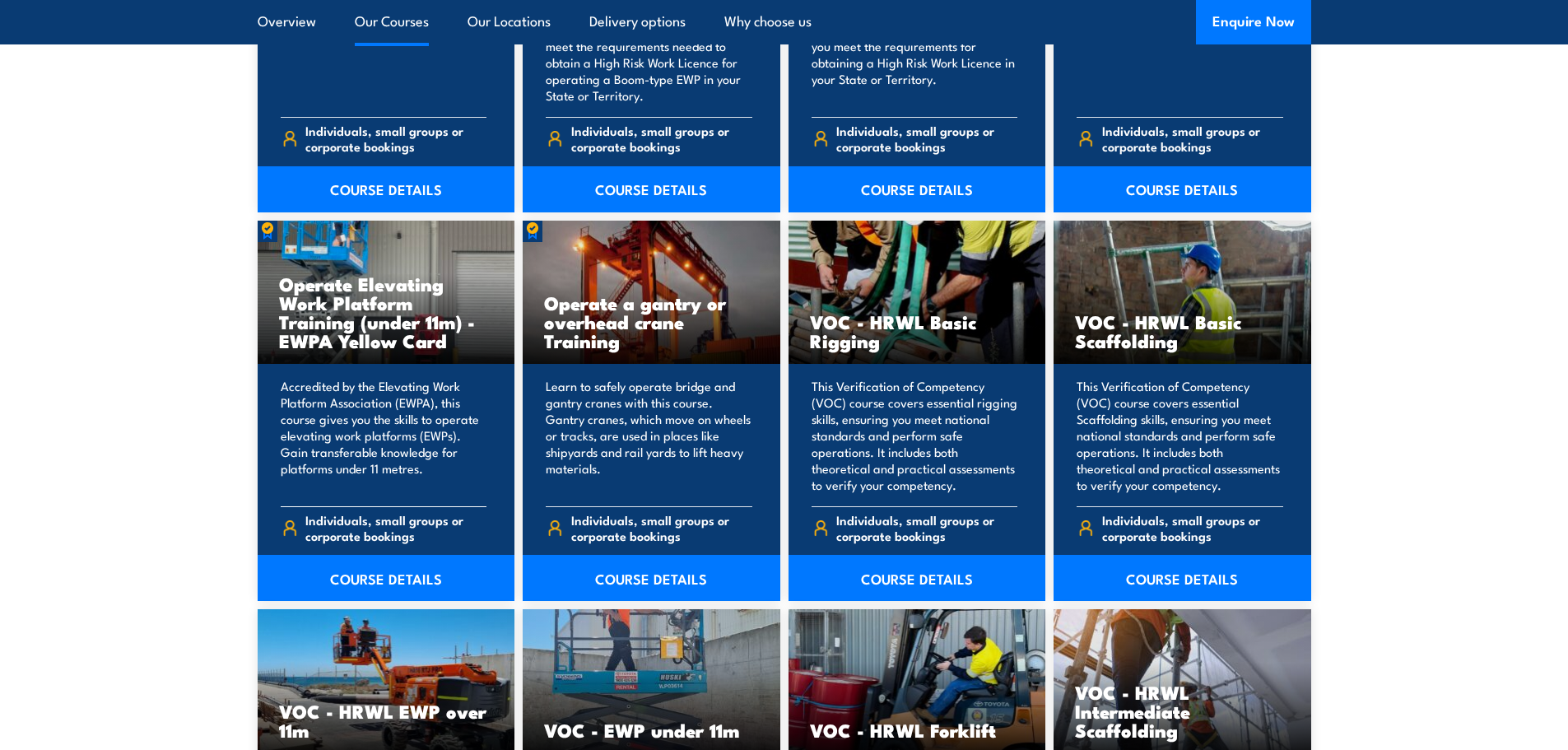
scroll to position [1647, 0]
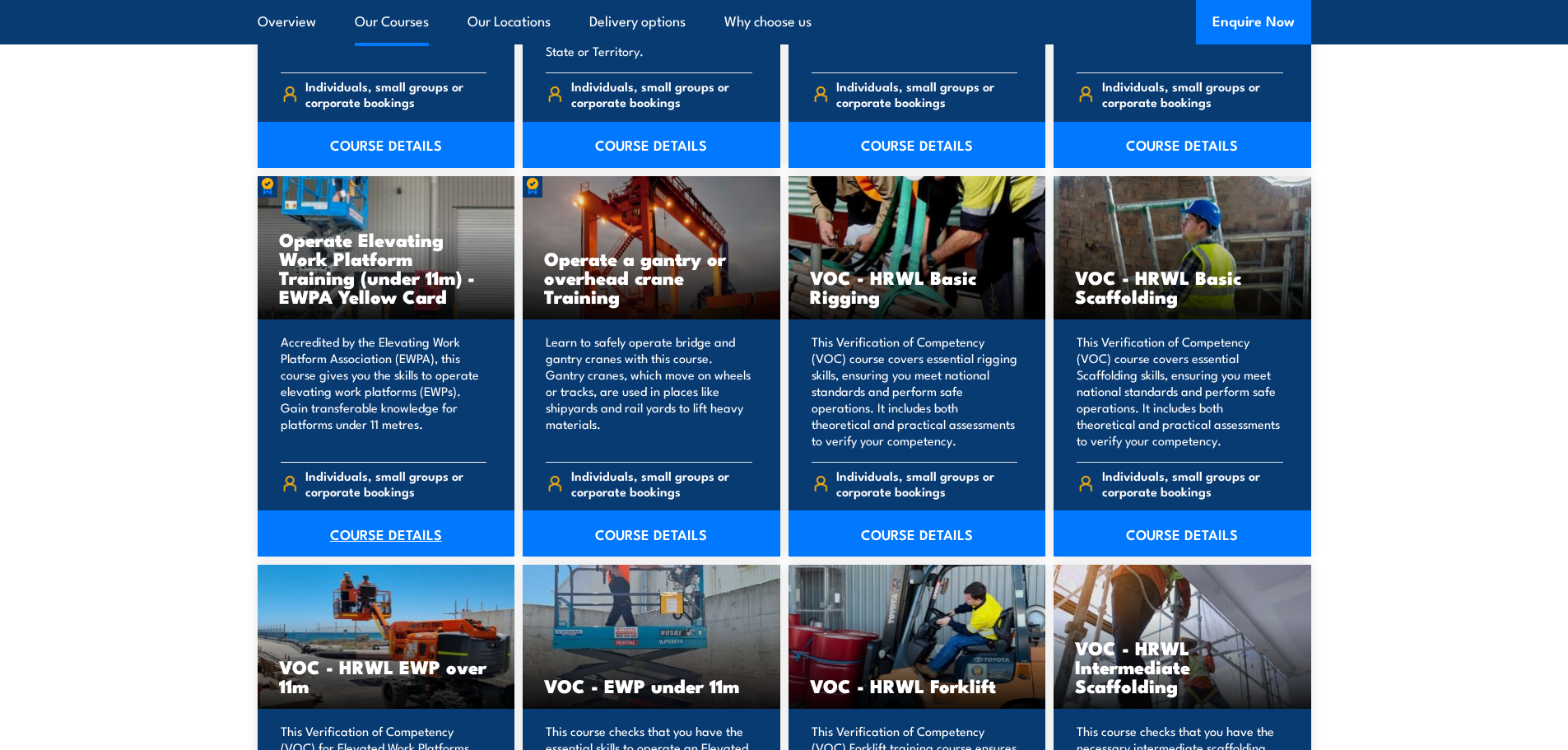
click at [394, 534] on link "COURSE DETAILS" at bounding box center [386, 534] width 258 height 46
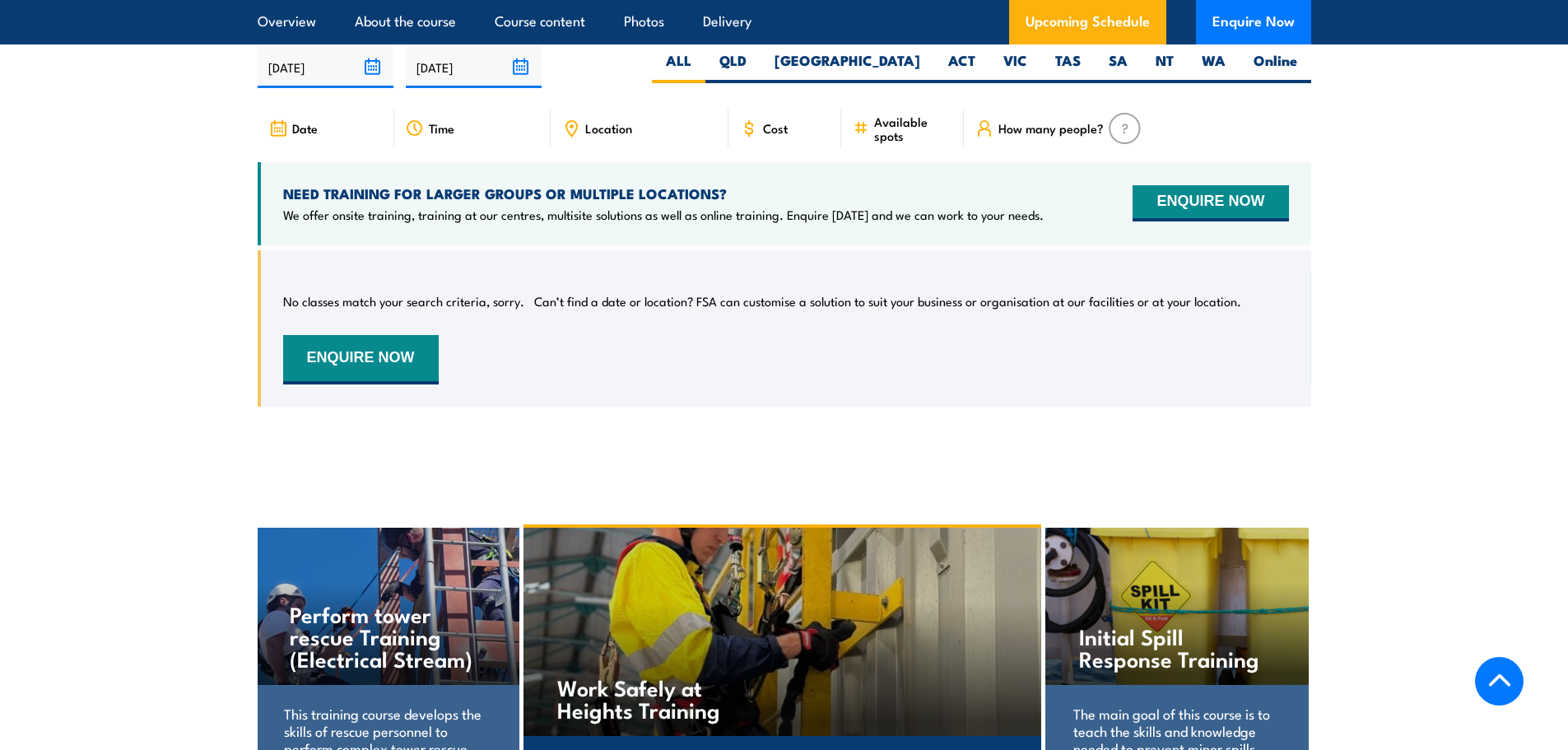
scroll to position [2717, 0]
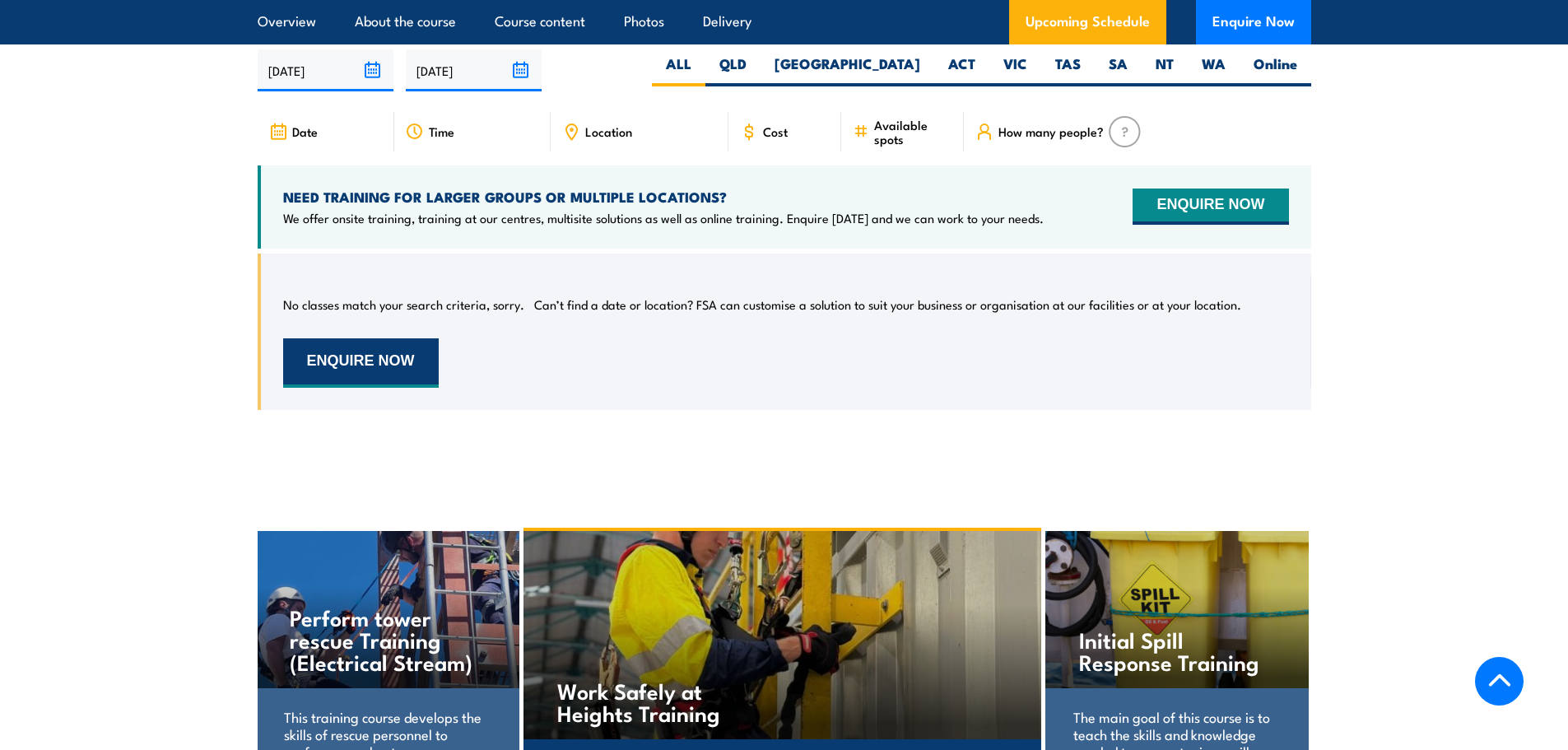
click at [394, 339] on button "ENQUIRE NOW" at bounding box center [361, 363] width 156 height 50
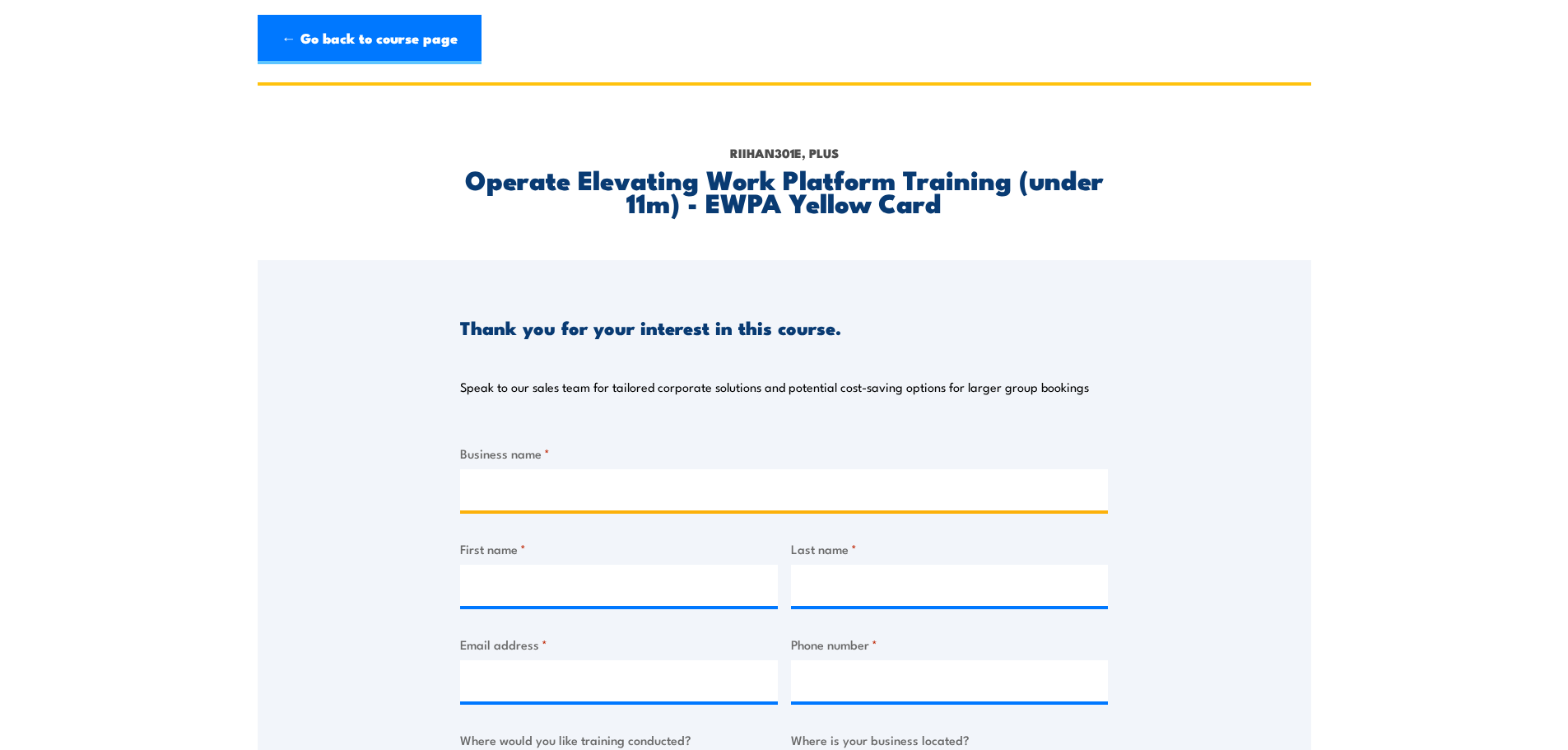
click at [576, 485] on input "Business name *" at bounding box center [784, 489] width 648 height 41
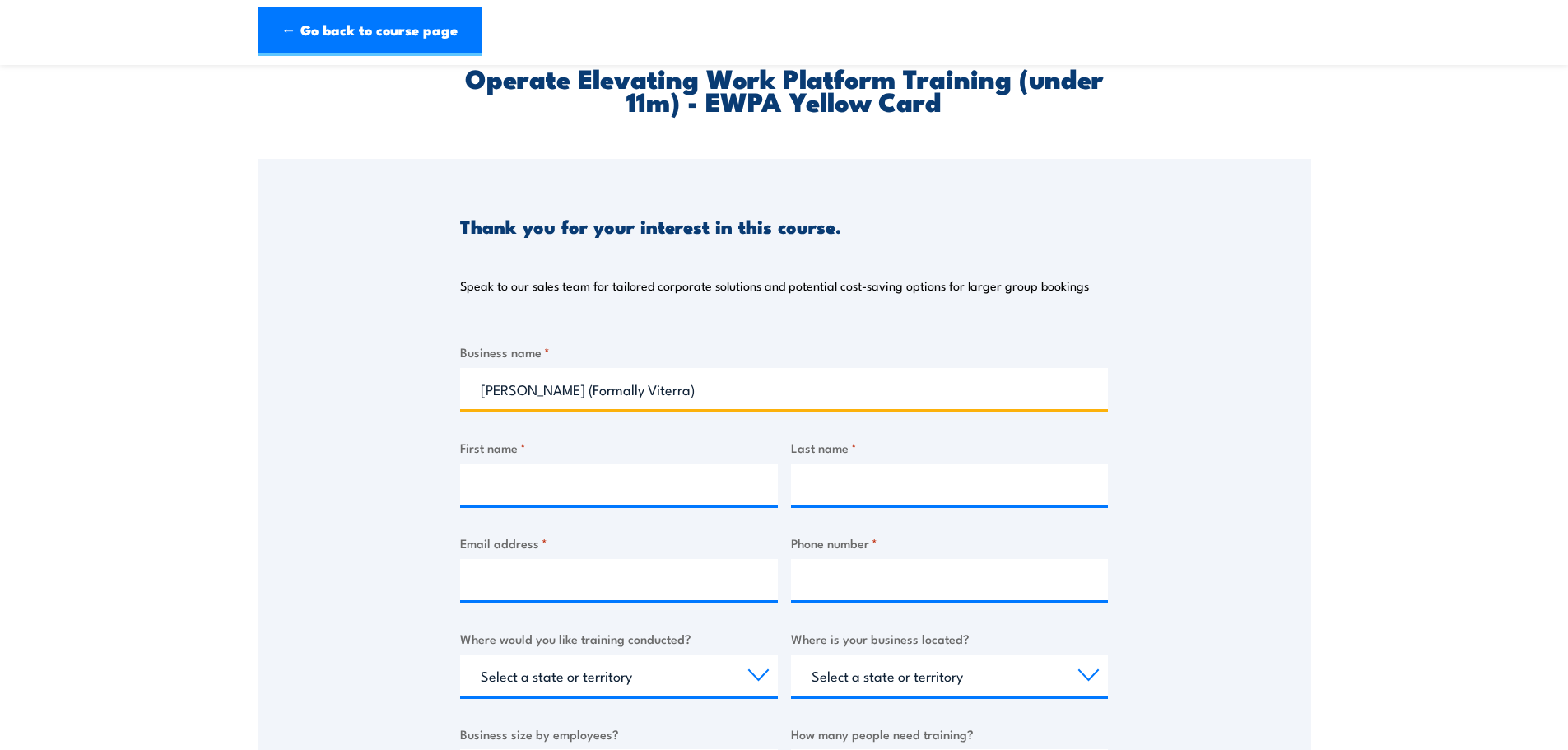
scroll to position [330, 0]
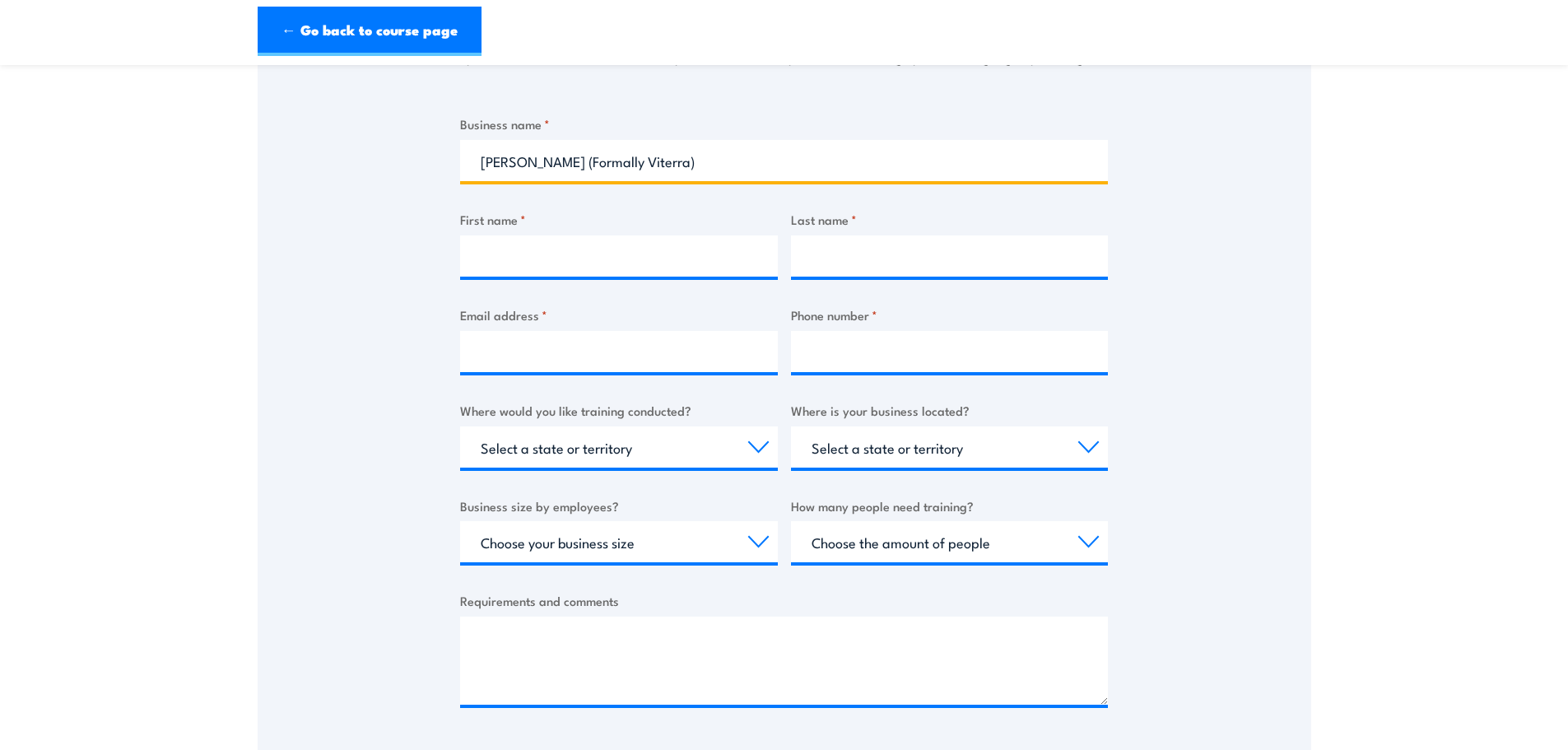
type input "Bunge (Formally Viterra)"
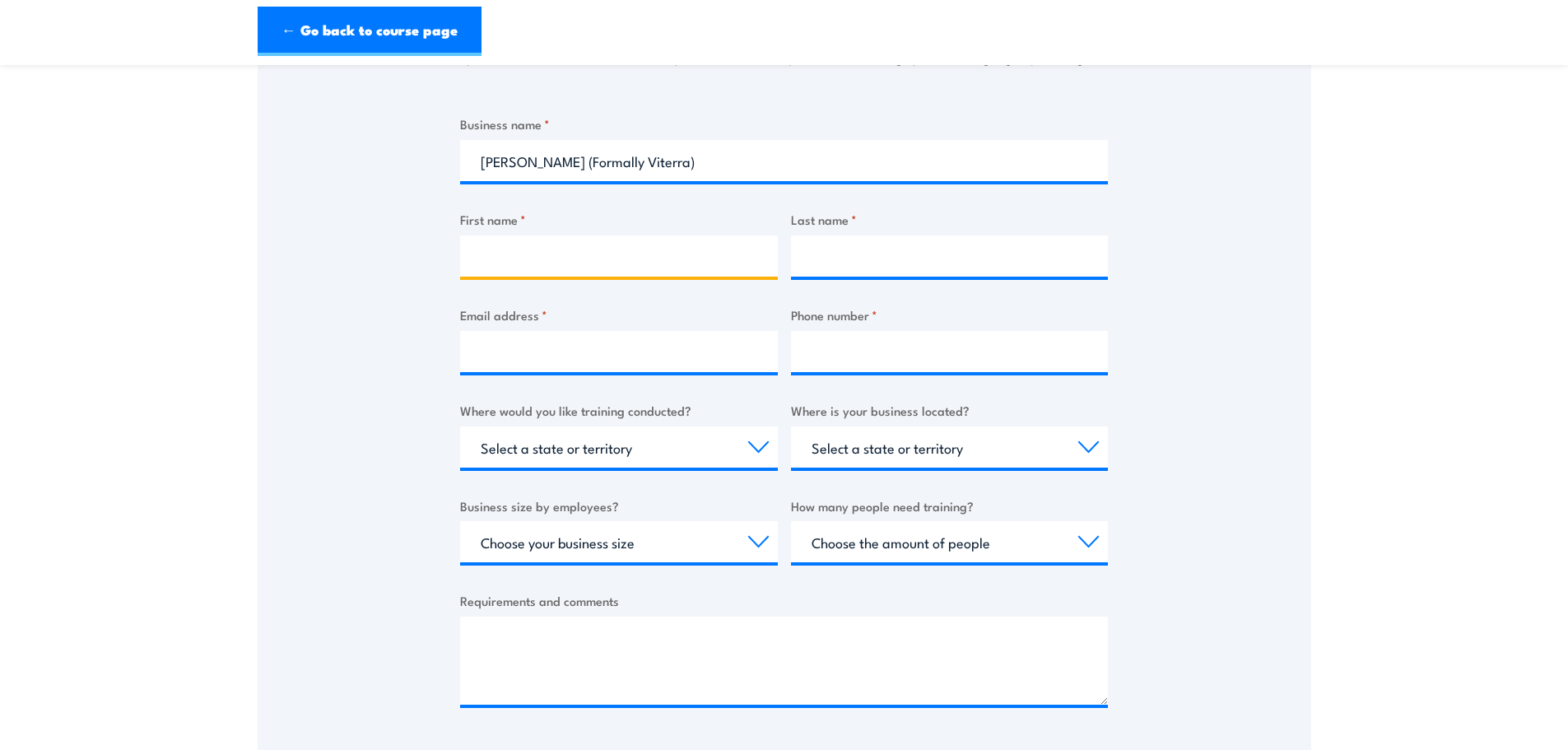
click at [528, 254] on input "First name *" at bounding box center [619, 256] width 317 height 41
type input "Kimberley"
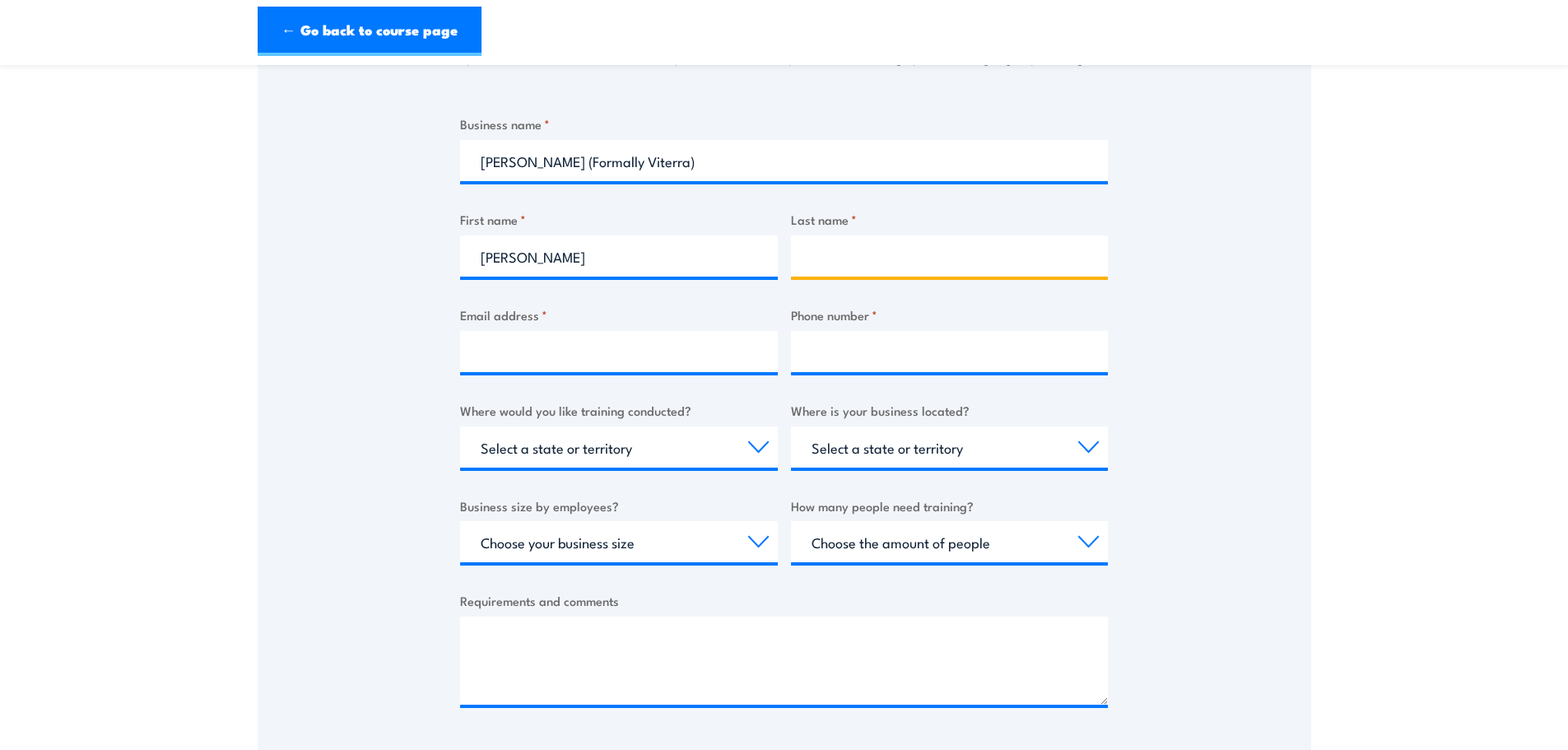
click at [871, 257] on input "Last name *" at bounding box center [950, 256] width 317 height 41
type input "Henbest"
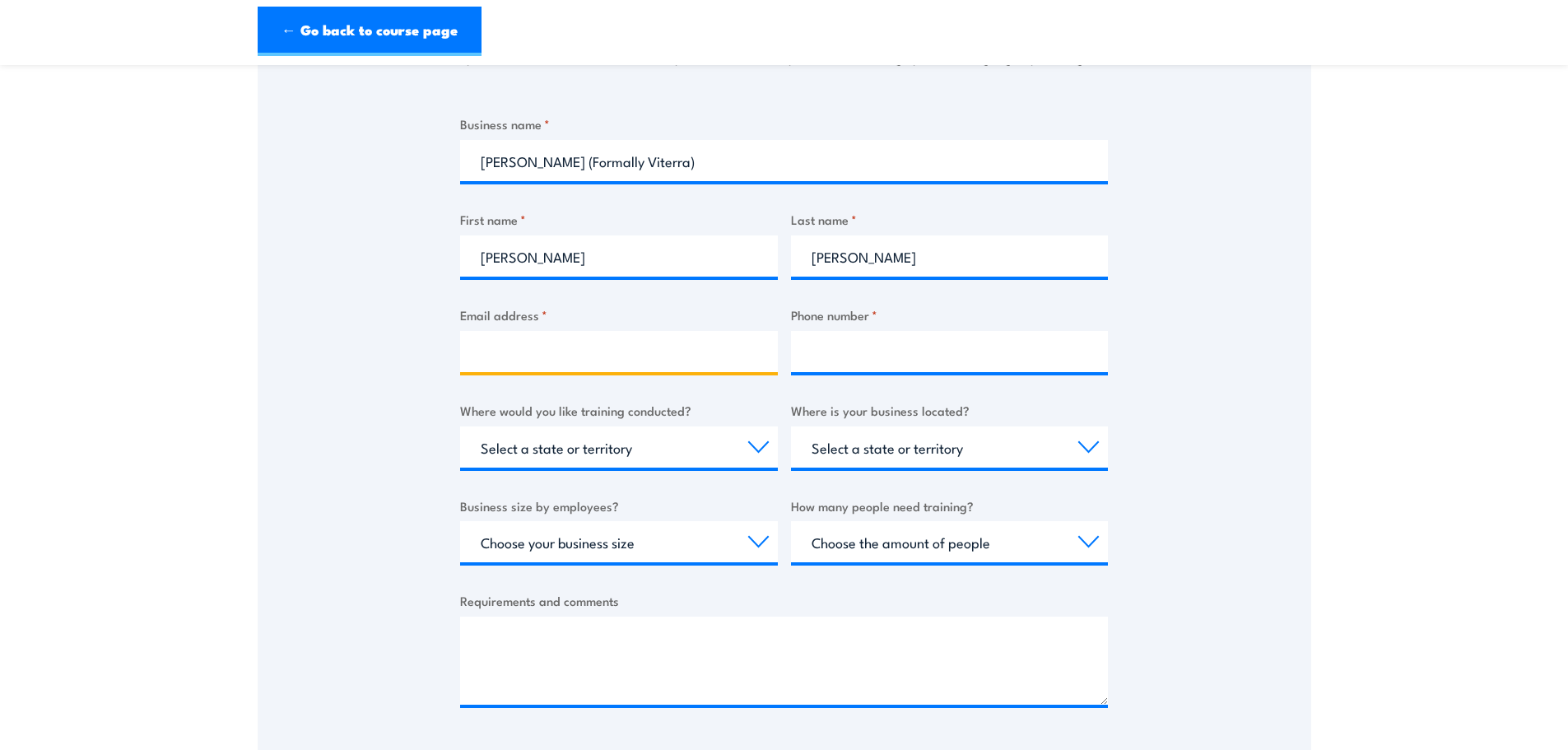
click at [700, 346] on input "Email address *" at bounding box center [619, 351] width 317 height 41
type input "training.centralregion@bunge.com"
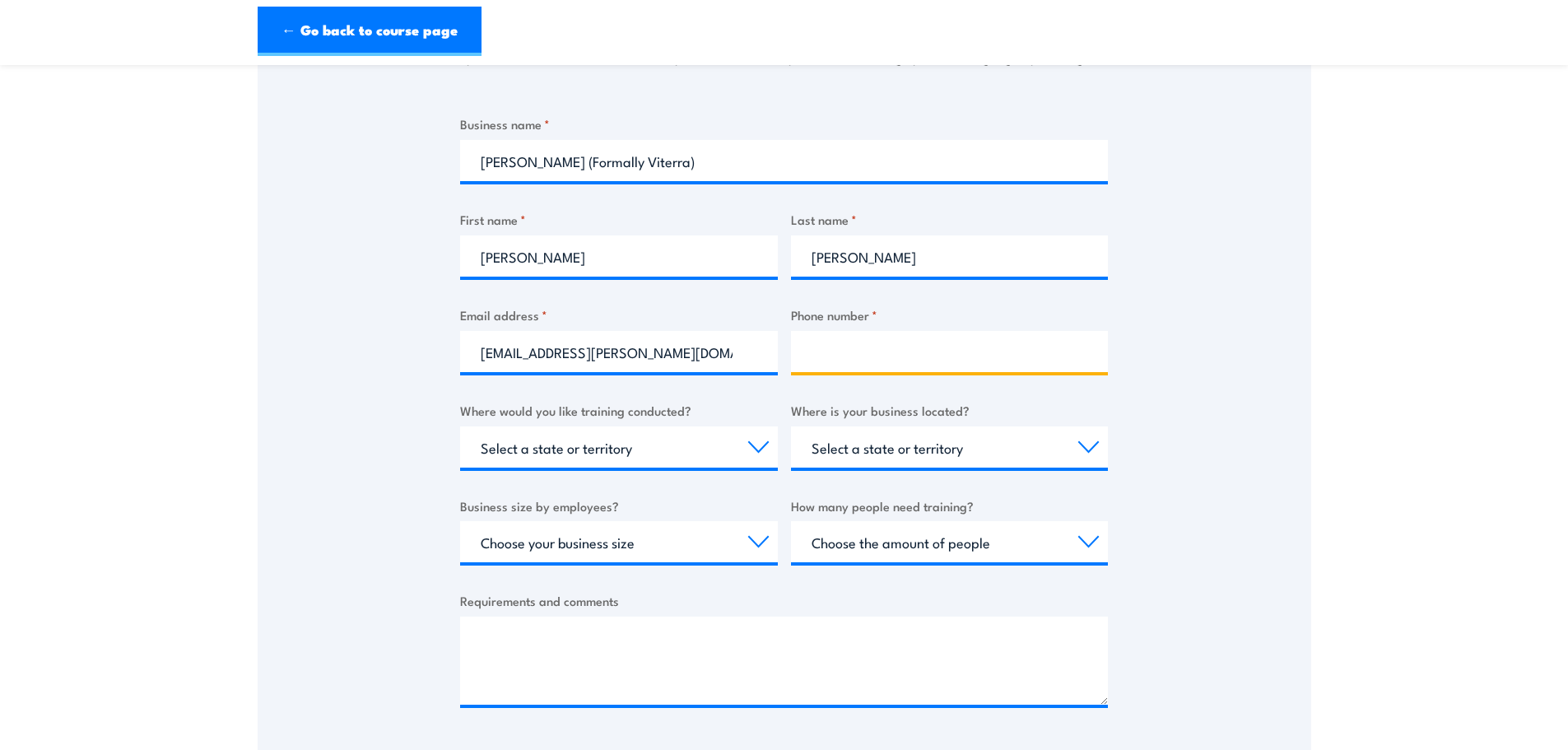
click at [916, 357] on input "Phone number *" at bounding box center [950, 351] width 317 height 41
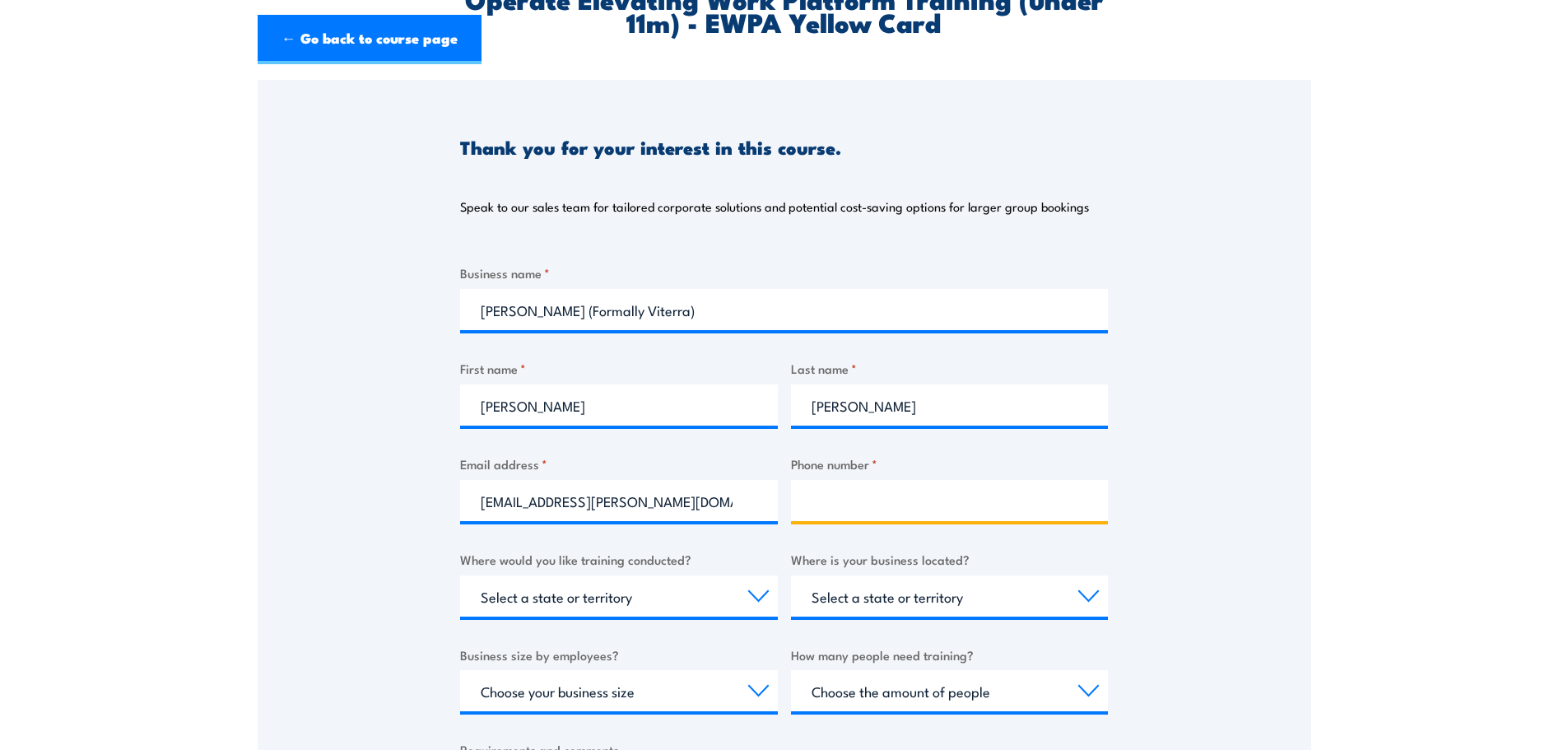
scroll to position [0, 0]
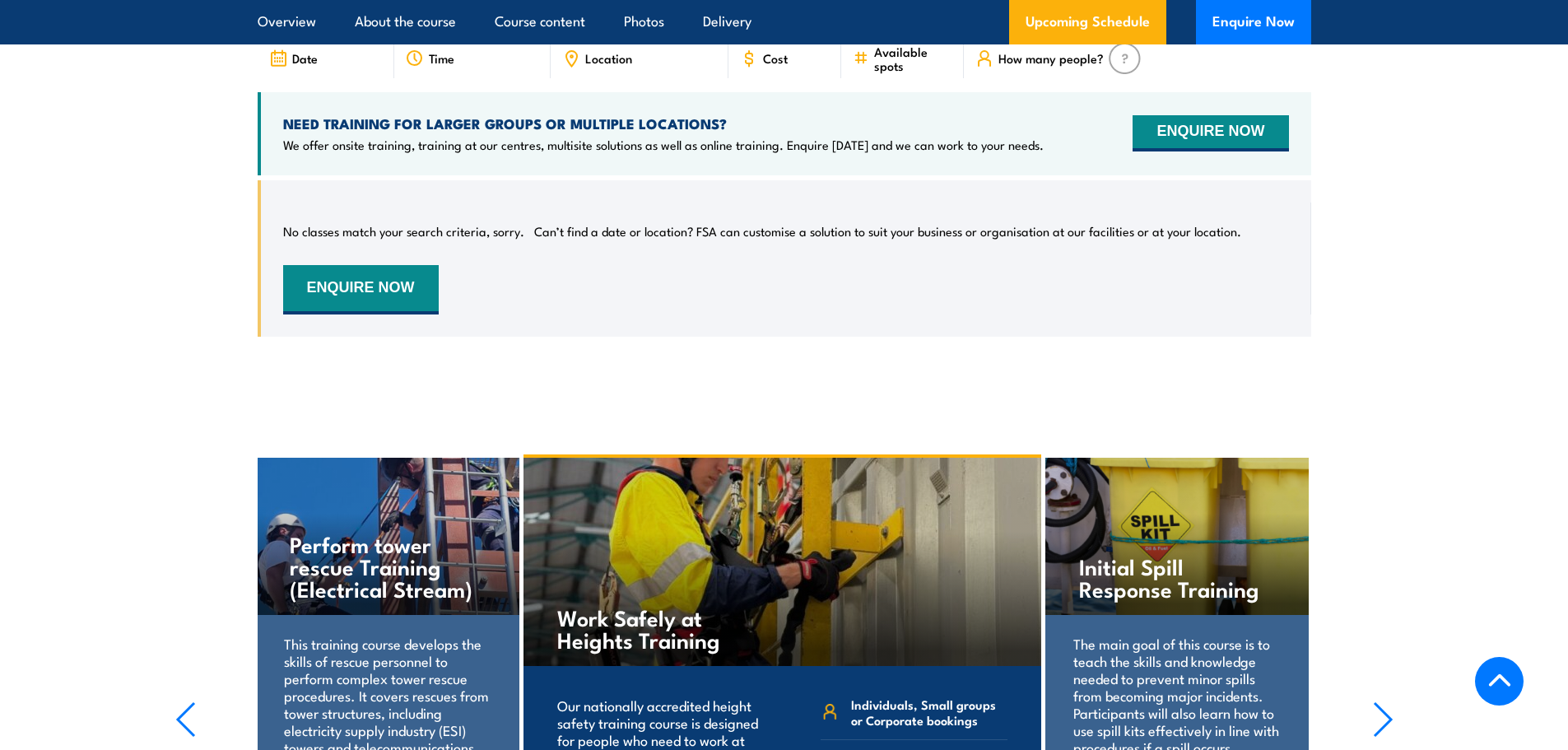
scroll to position [2561, 0]
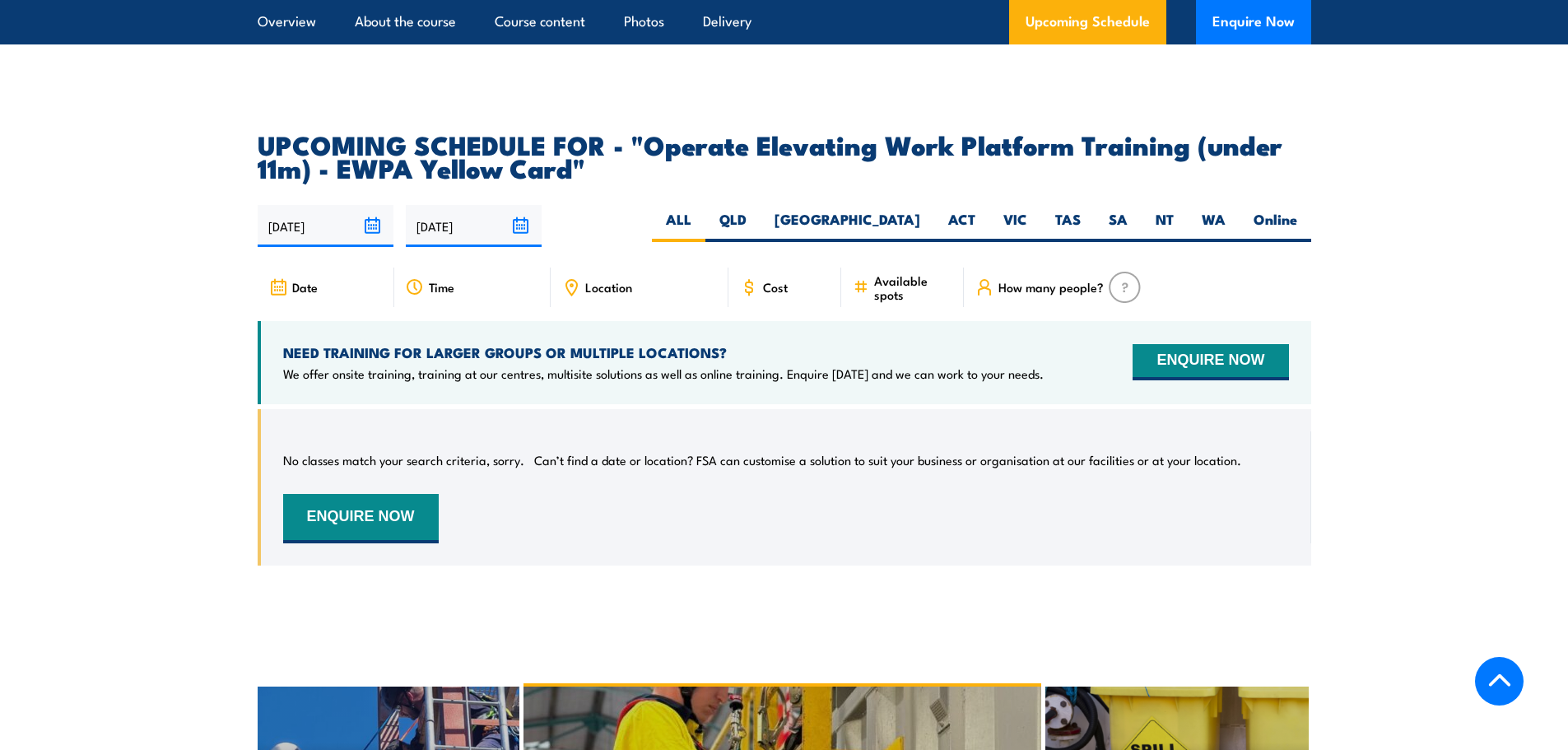
click at [758, 268] on div "Cost" at bounding box center [785, 287] width 113 height 40
click at [749, 278] on icon at bounding box center [749, 287] width 18 height 18
click at [371, 205] on input "22/08/2025" at bounding box center [325, 225] width 136 height 42
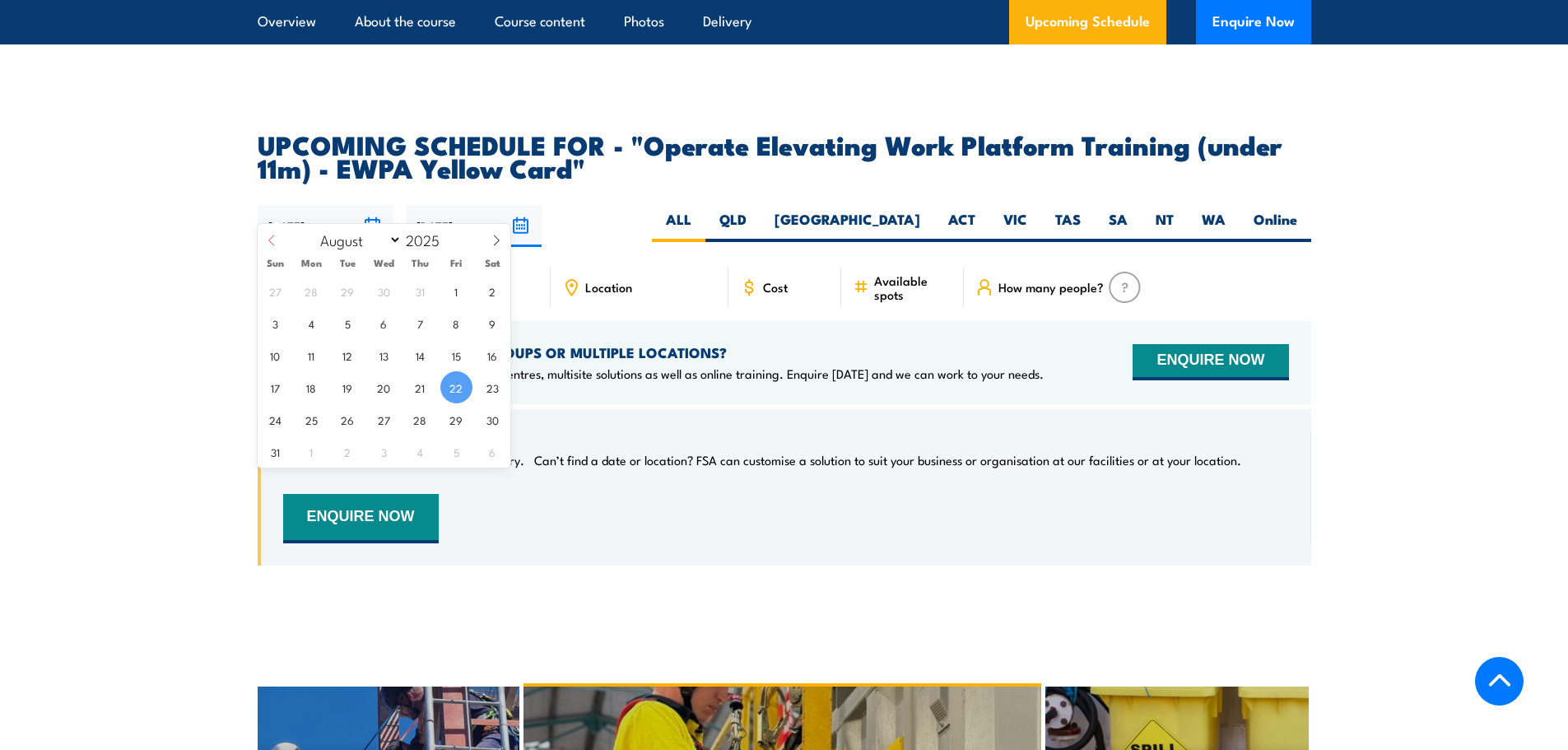
click at [266, 238] on icon at bounding box center [271, 240] width 12 height 12
select select "4"
click at [270, 318] on span "4" at bounding box center [276, 323] width 32 height 32
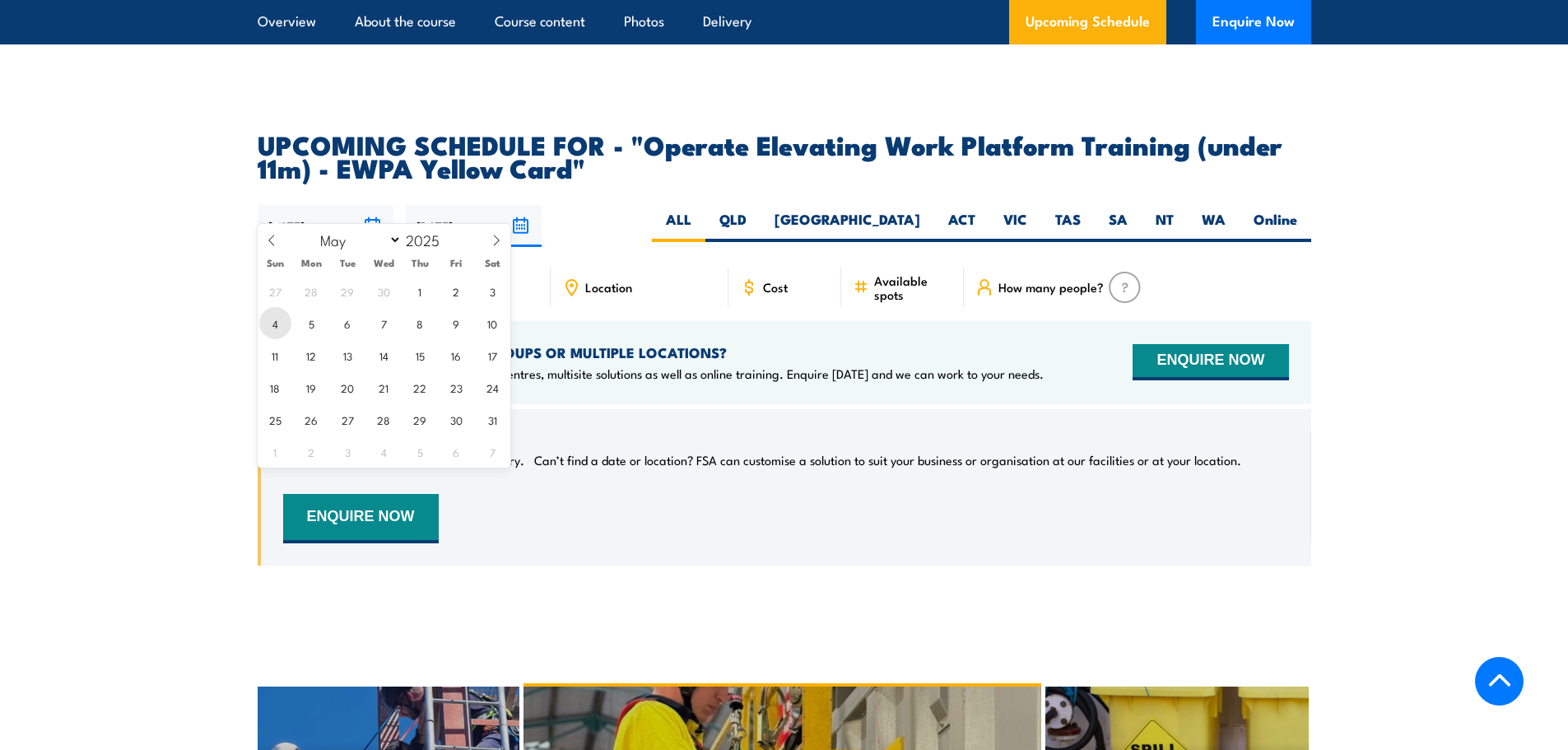
type input "[DATE]"
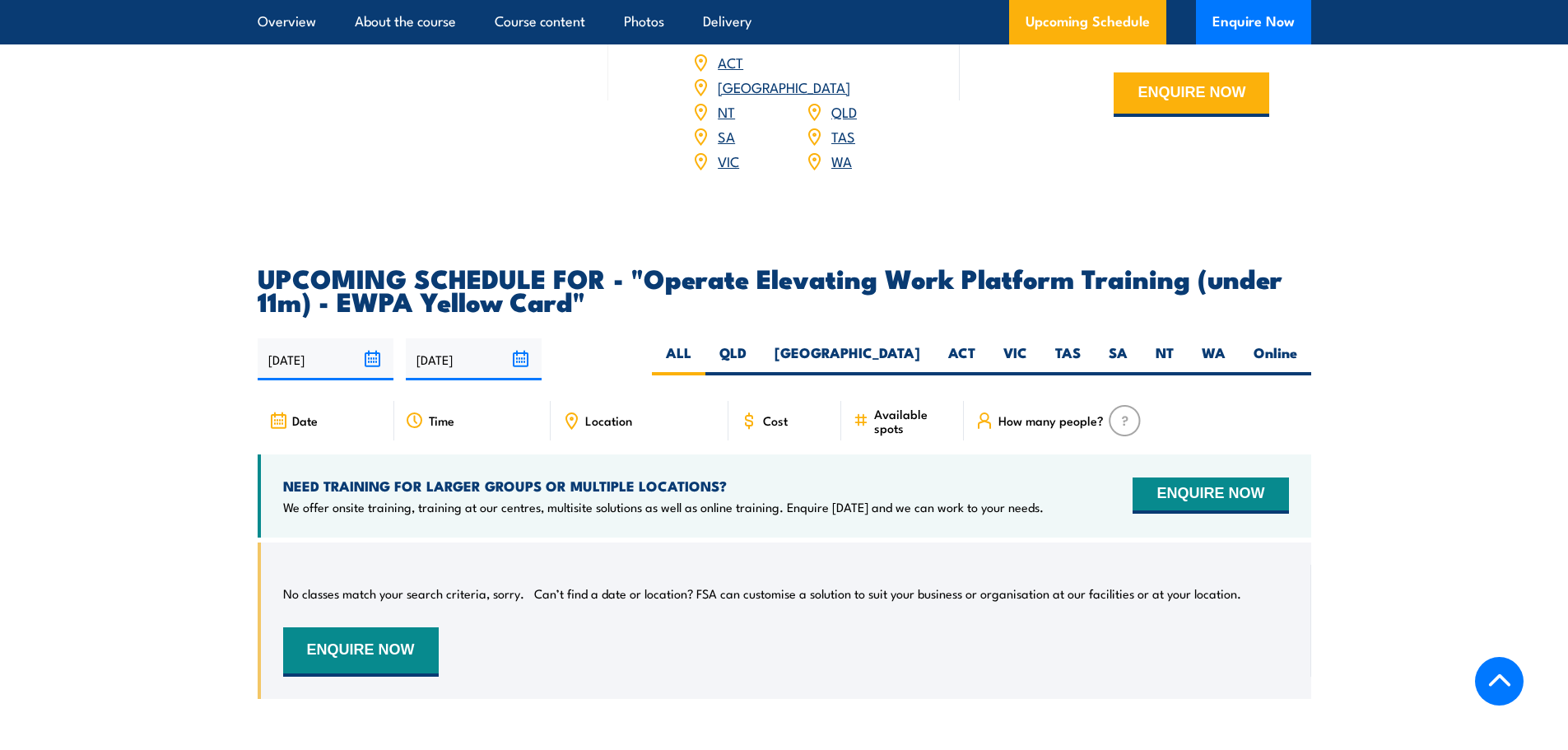
scroll to position [2422, 0]
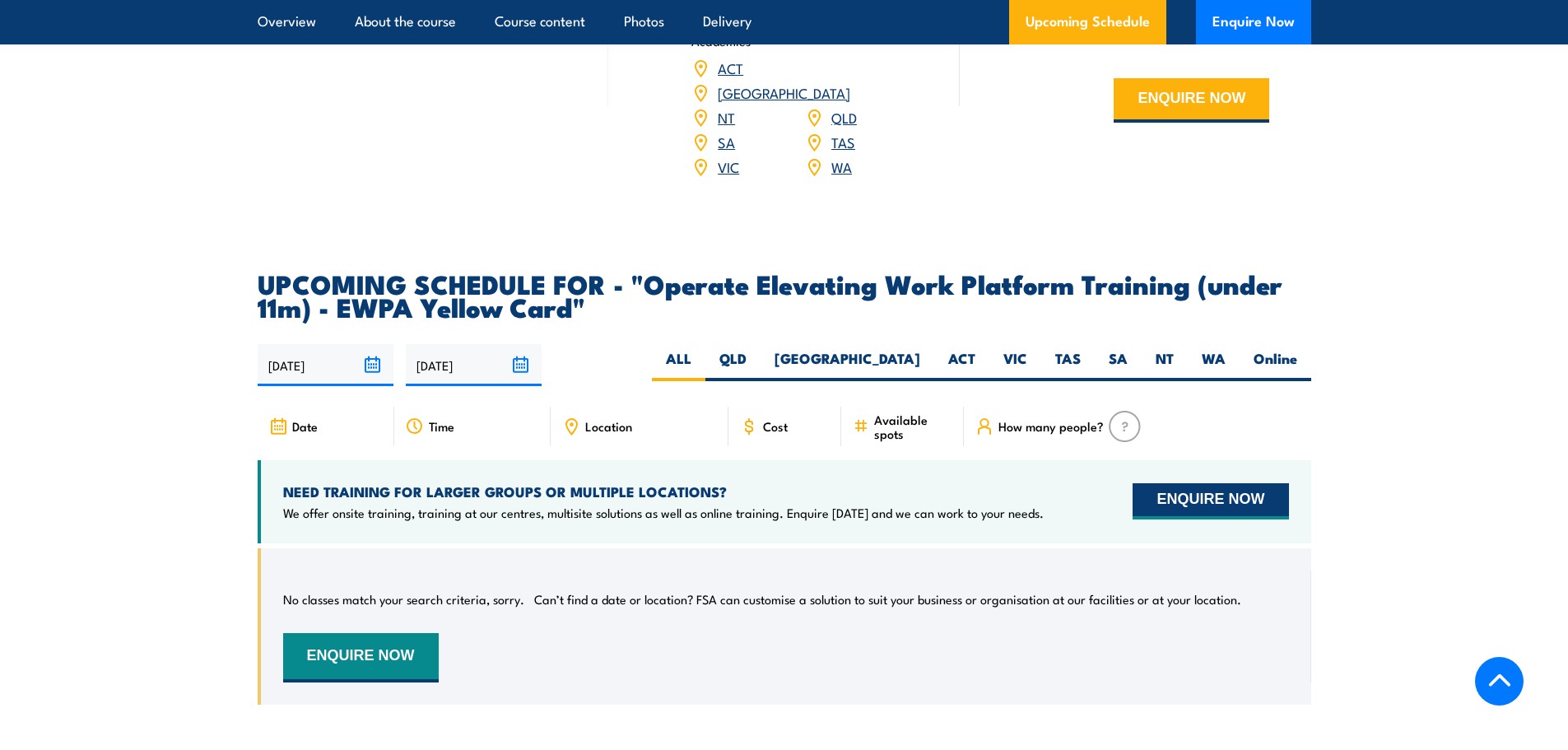
click at [1236, 483] on button "ENQUIRE NOW" at bounding box center [1211, 501] width 156 height 36
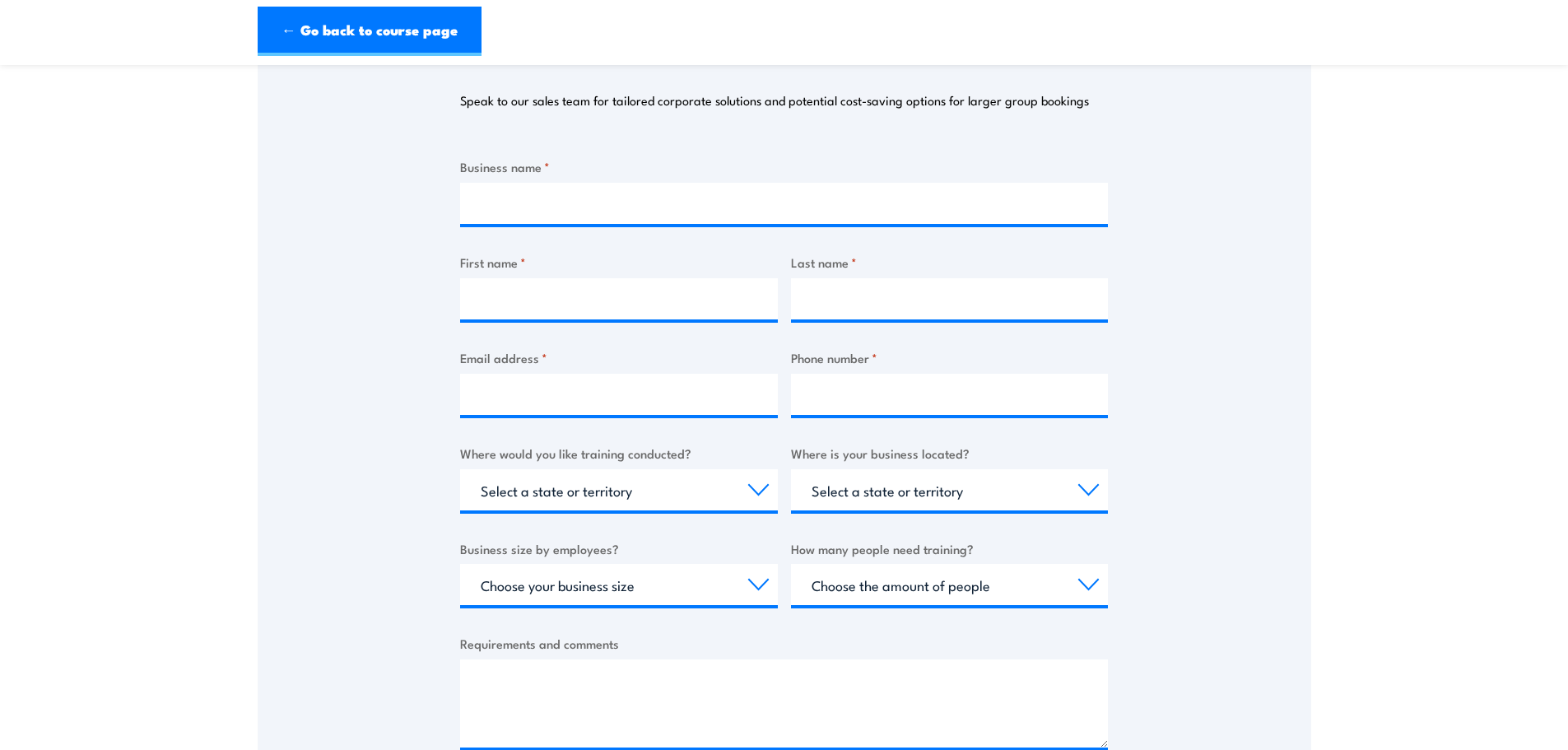
scroll to position [247, 0]
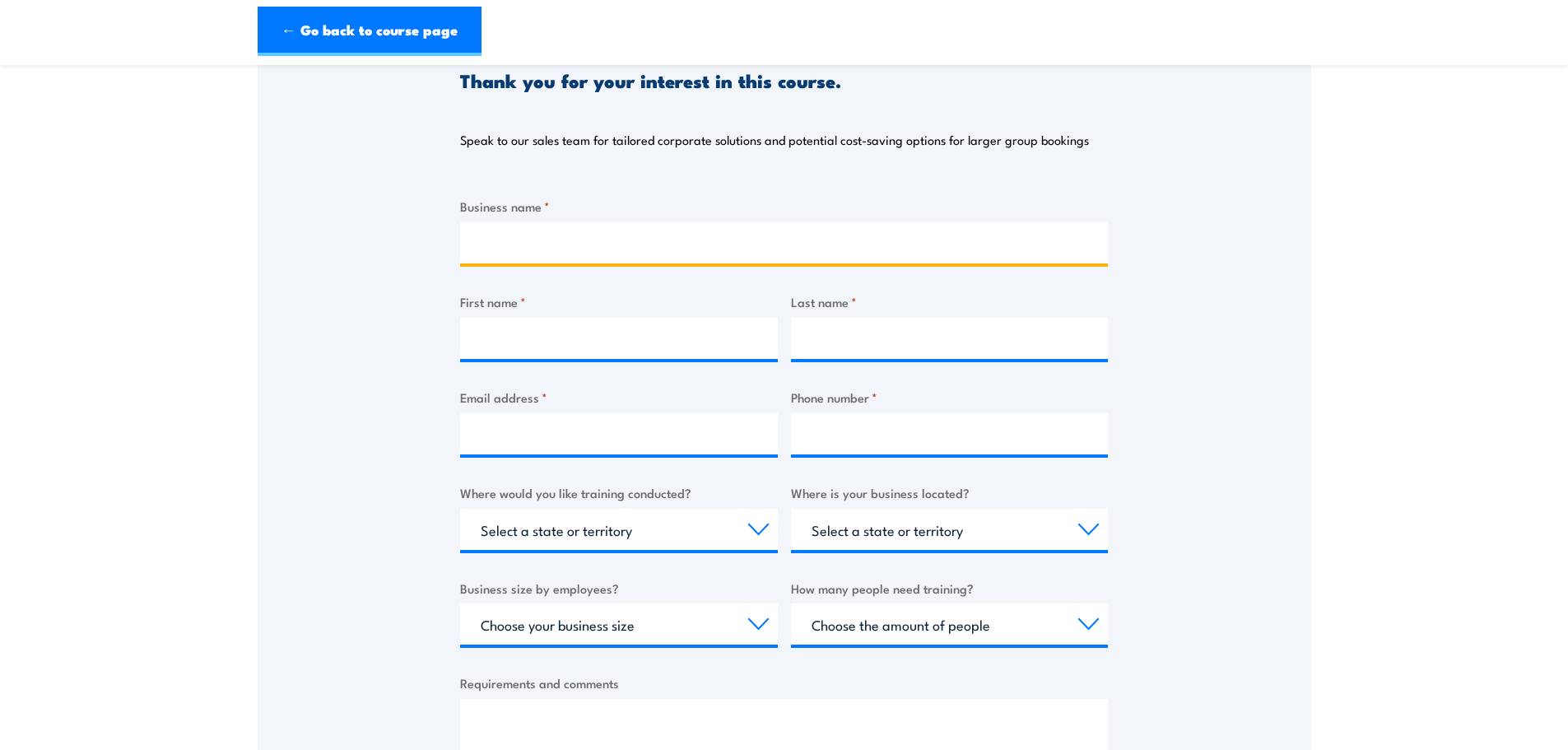
click at [717, 250] on input "Business name *" at bounding box center [784, 243] width 648 height 41
type input "B"
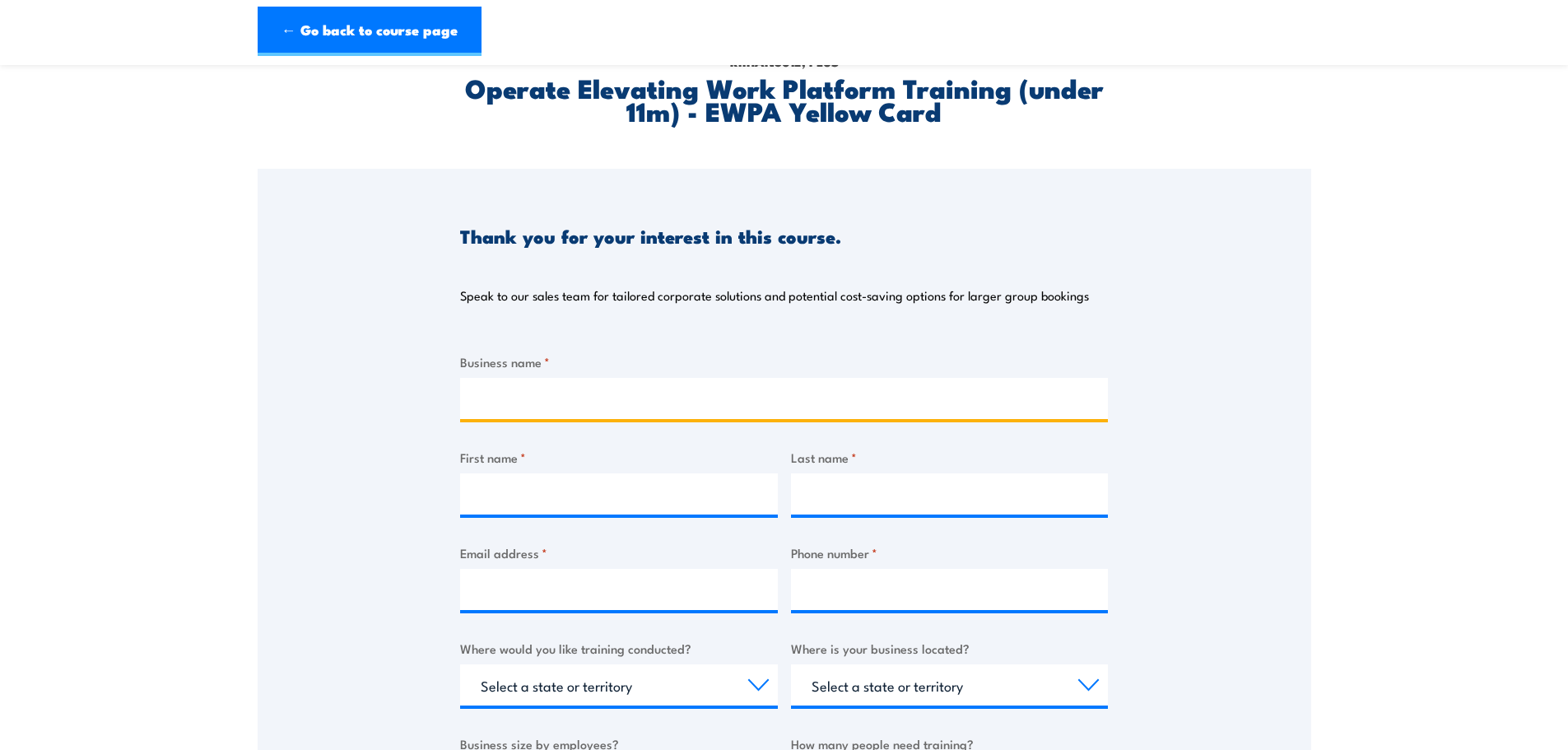
scroll to position [0, 0]
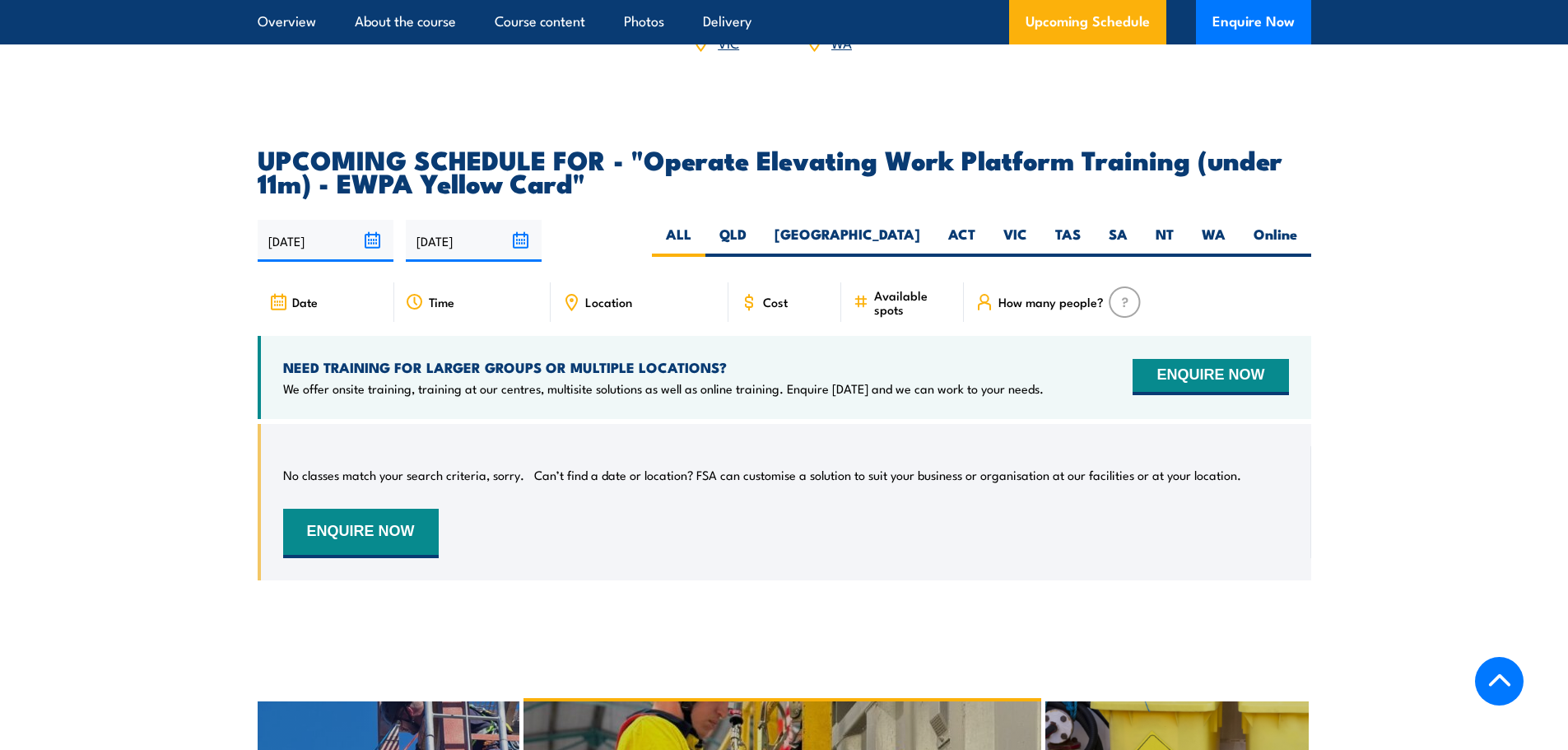
scroll to position [2587, 0]
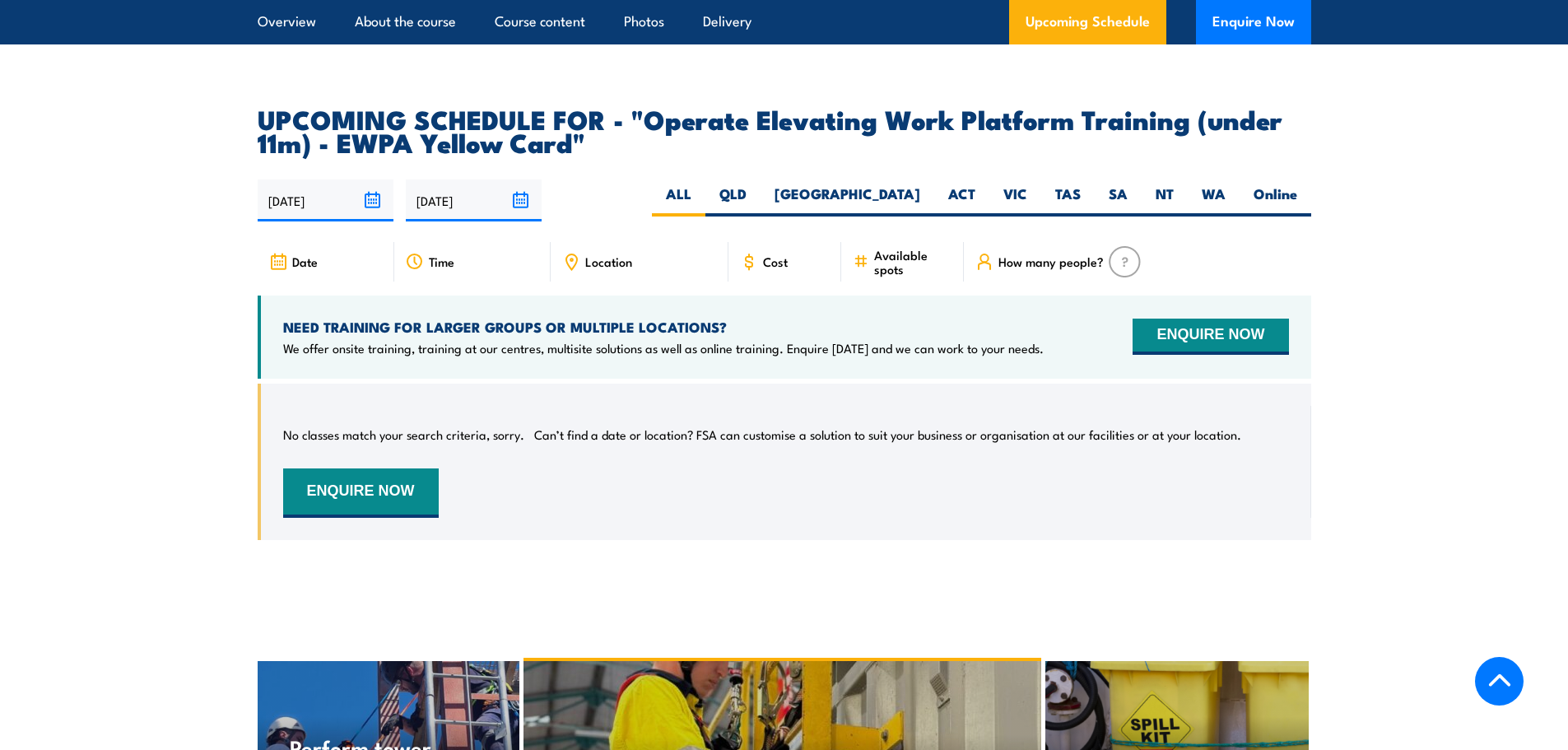
click at [1502, 378] on section "UPCOMING SCHEDULE FOR - "Operate Elevating Work Platform Training (under 11m) -…" at bounding box center [784, 336] width 1568 height 457
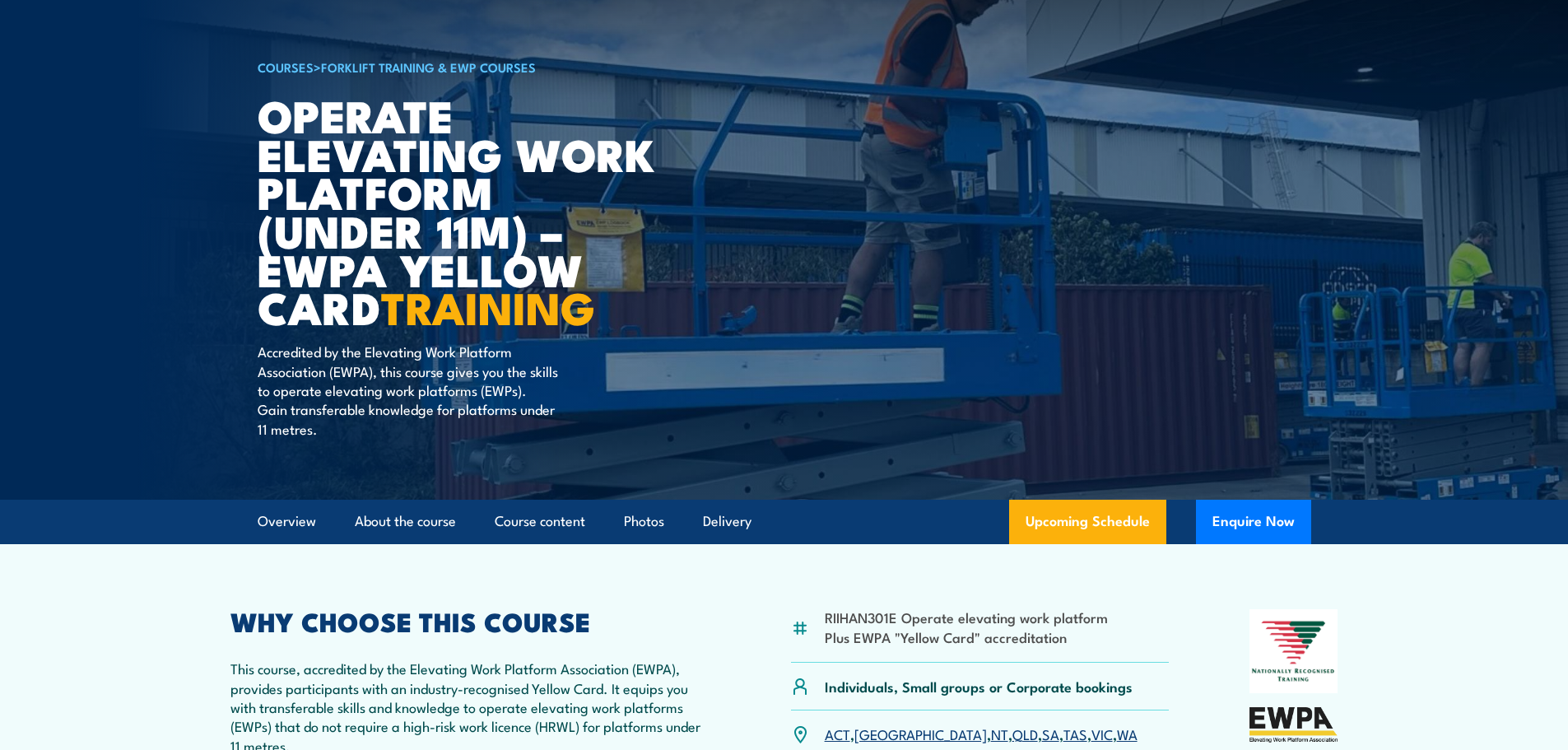
scroll to position [0, 0]
